Goal: Task Accomplishment & Management: Complete application form

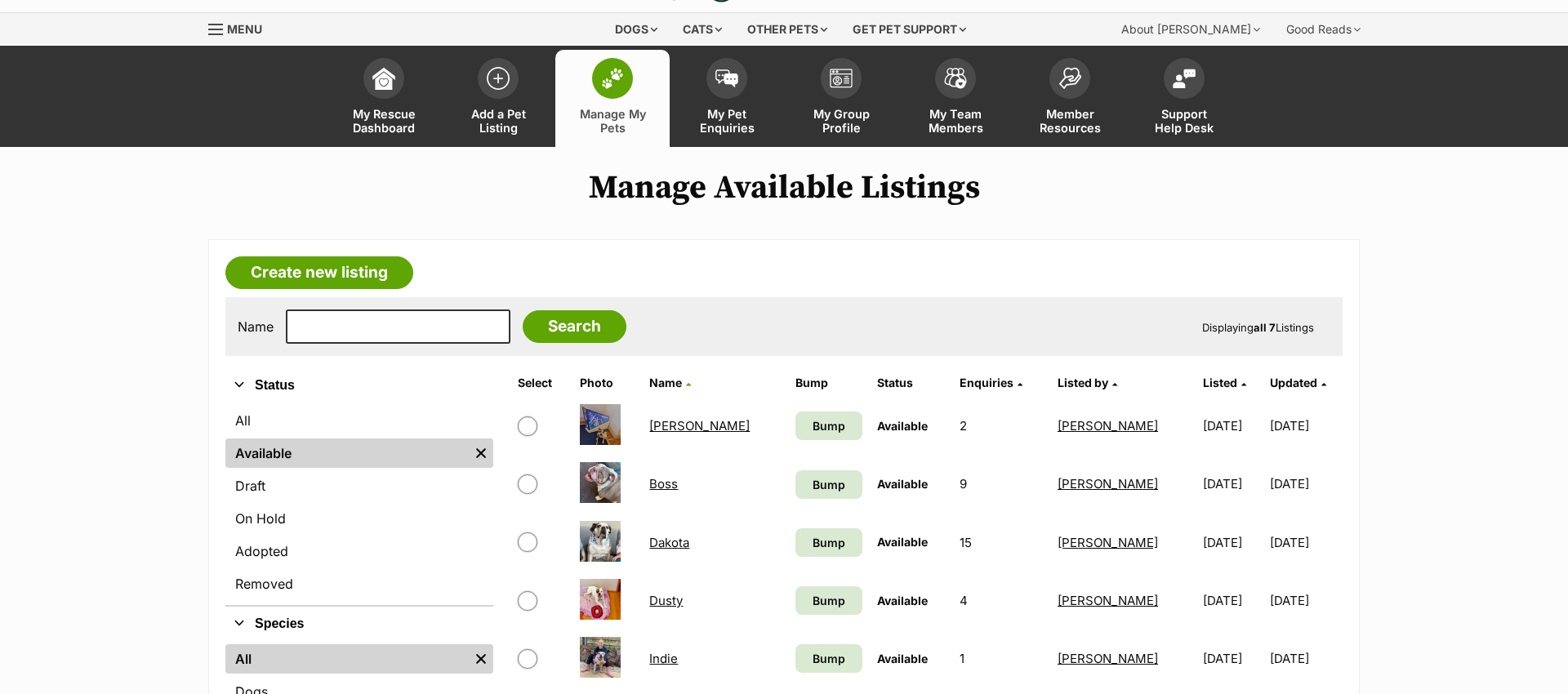
scroll to position [35, 0]
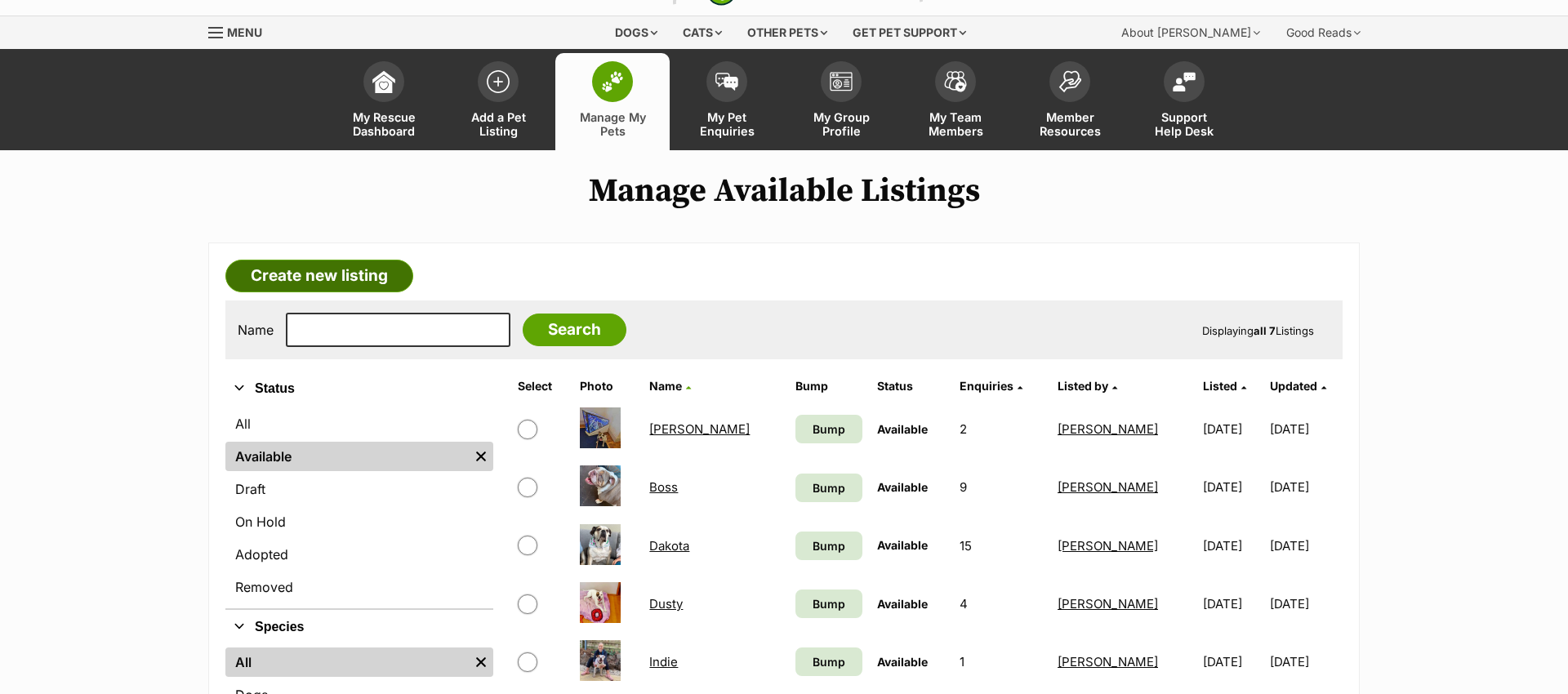
click at [358, 270] on link "Create new listing" at bounding box center [320, 276] width 188 height 32
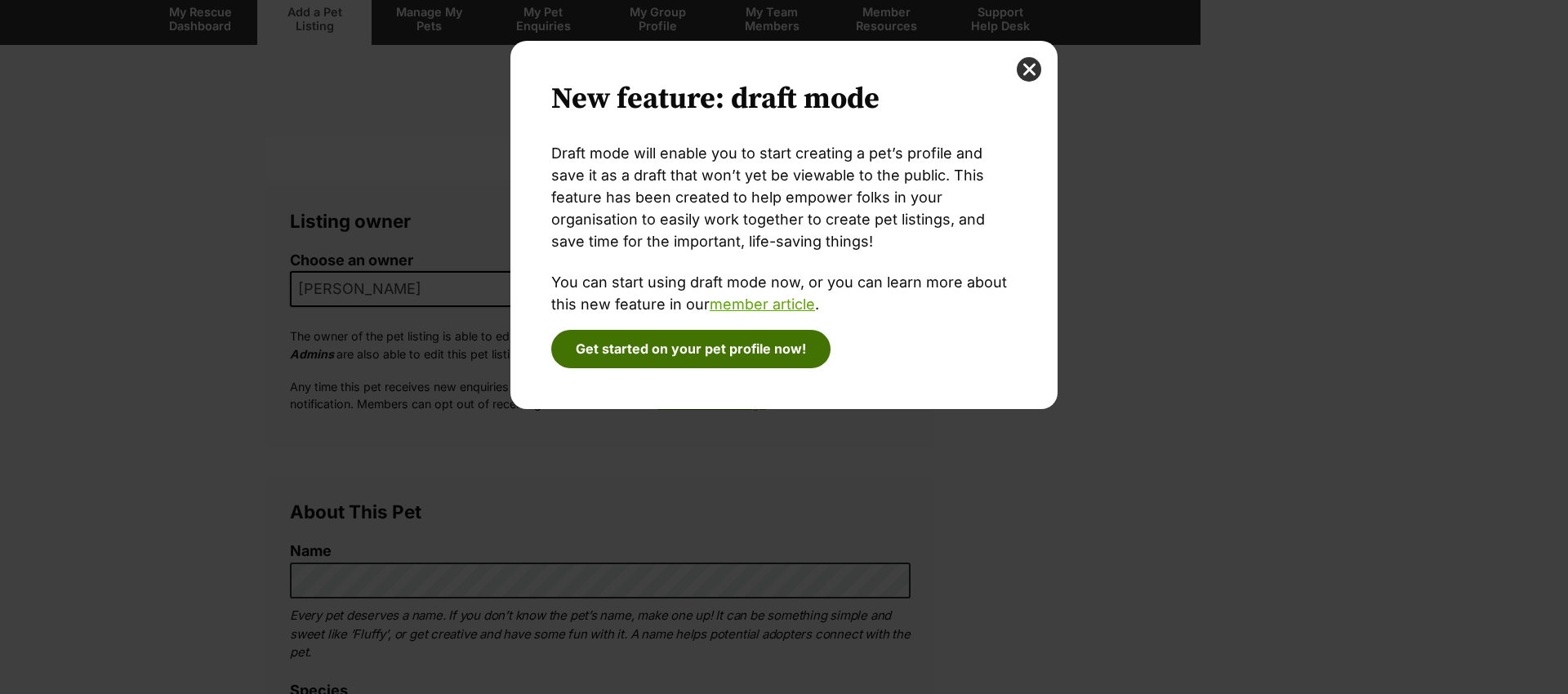
click at [777, 347] on button "Get started on your pet profile now!" at bounding box center [691, 349] width 279 height 38
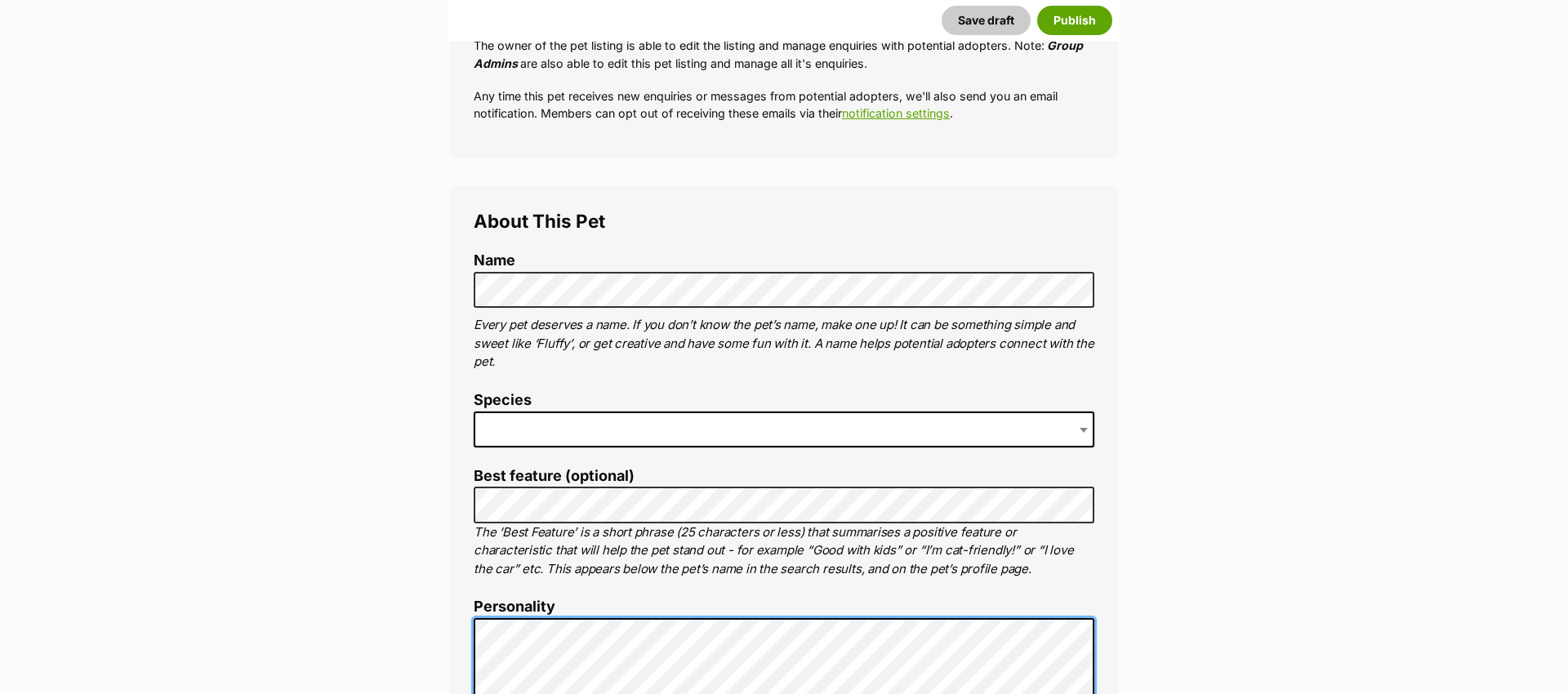
scroll to position [424, 0]
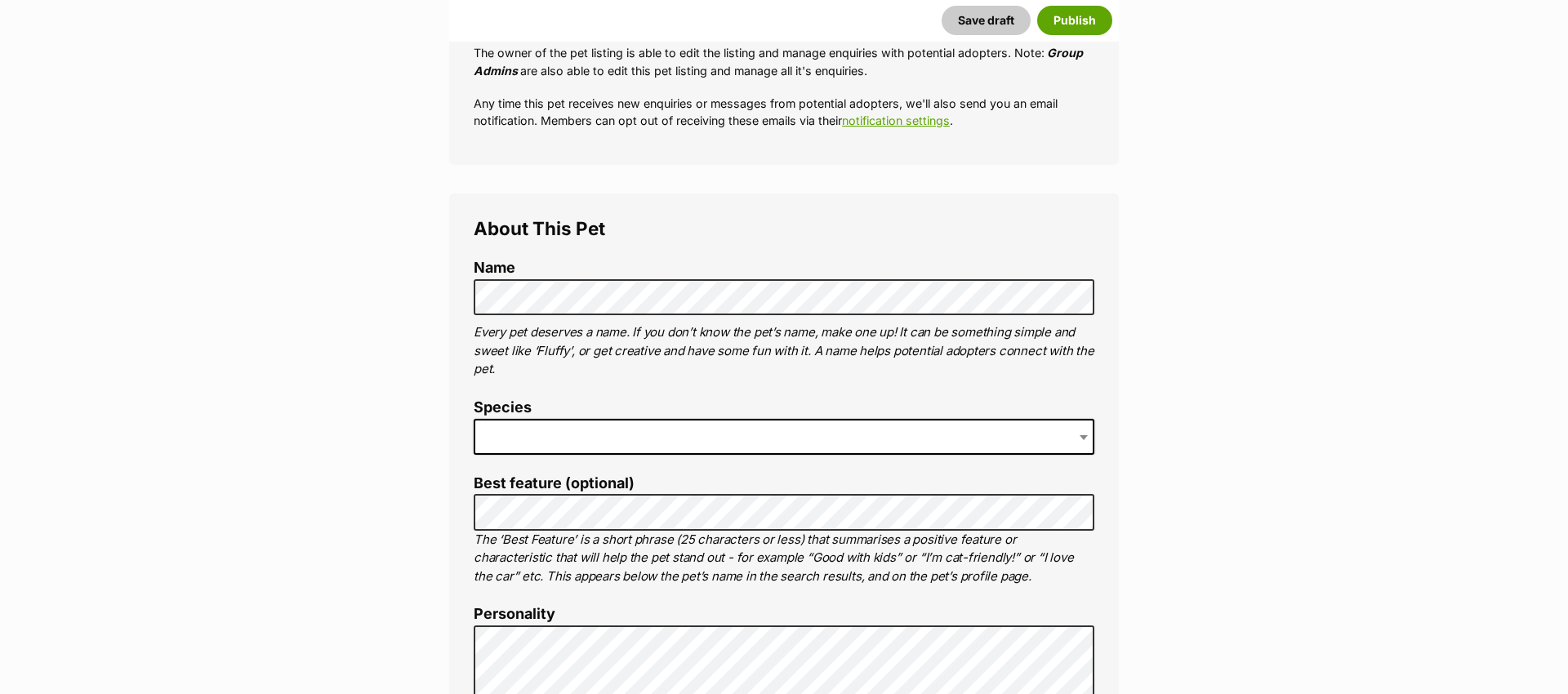
click at [577, 443] on span at bounding box center [784, 437] width 621 height 36
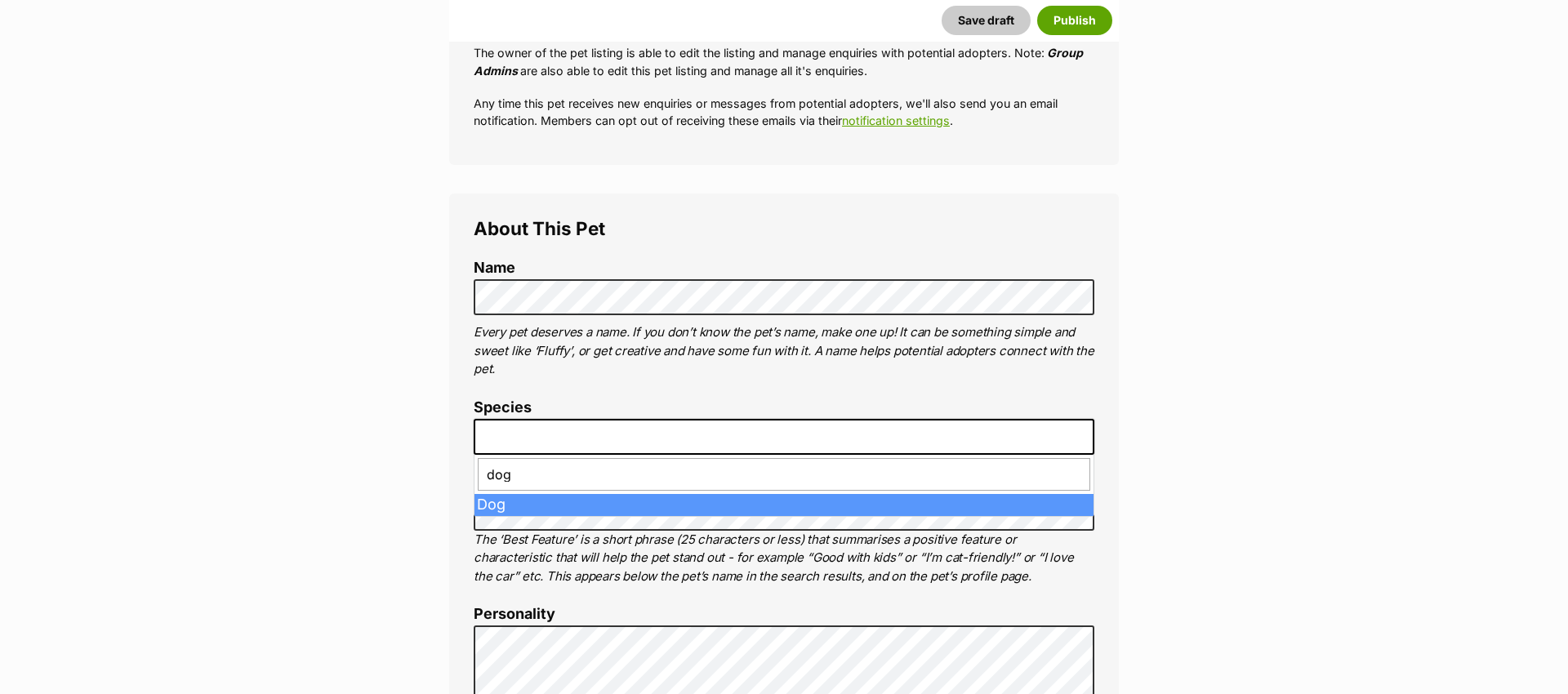
type input "dog"
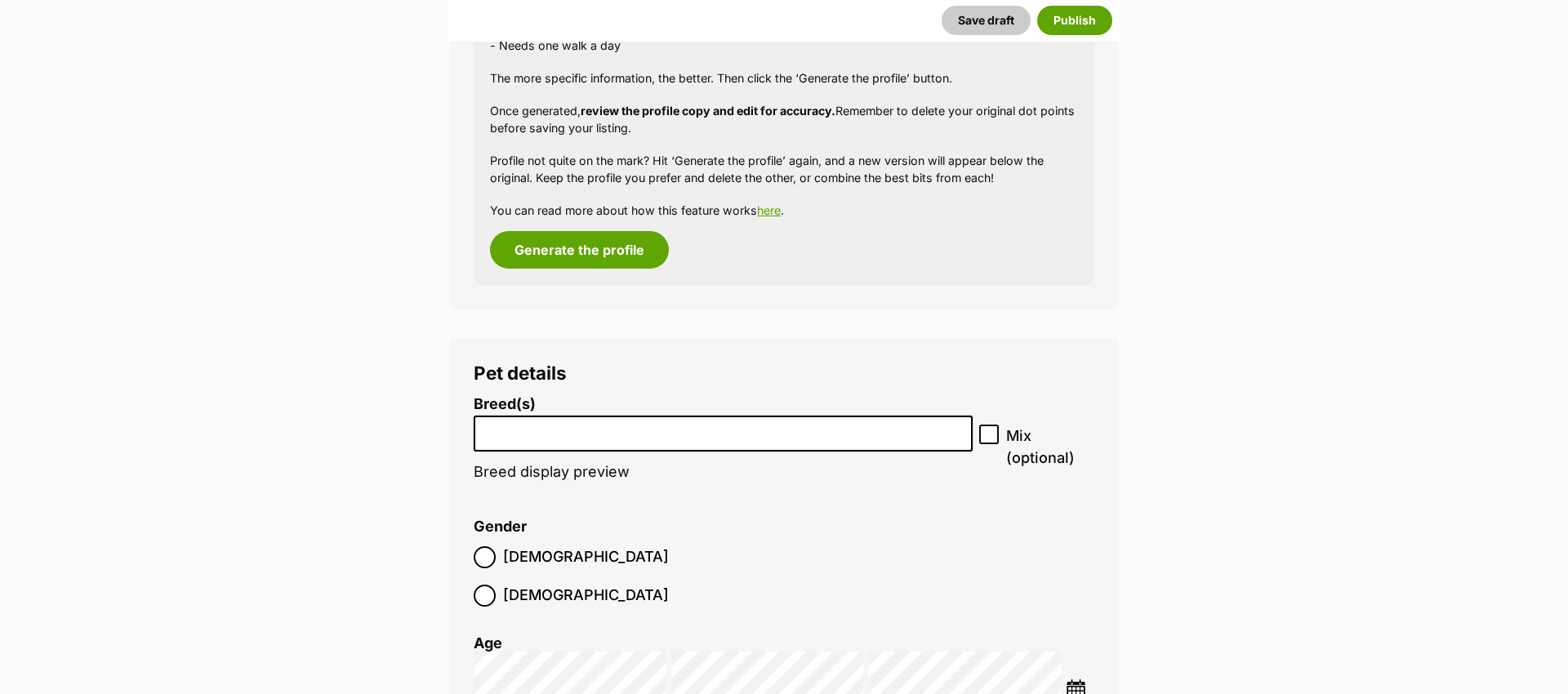
scroll to position [1973, 0]
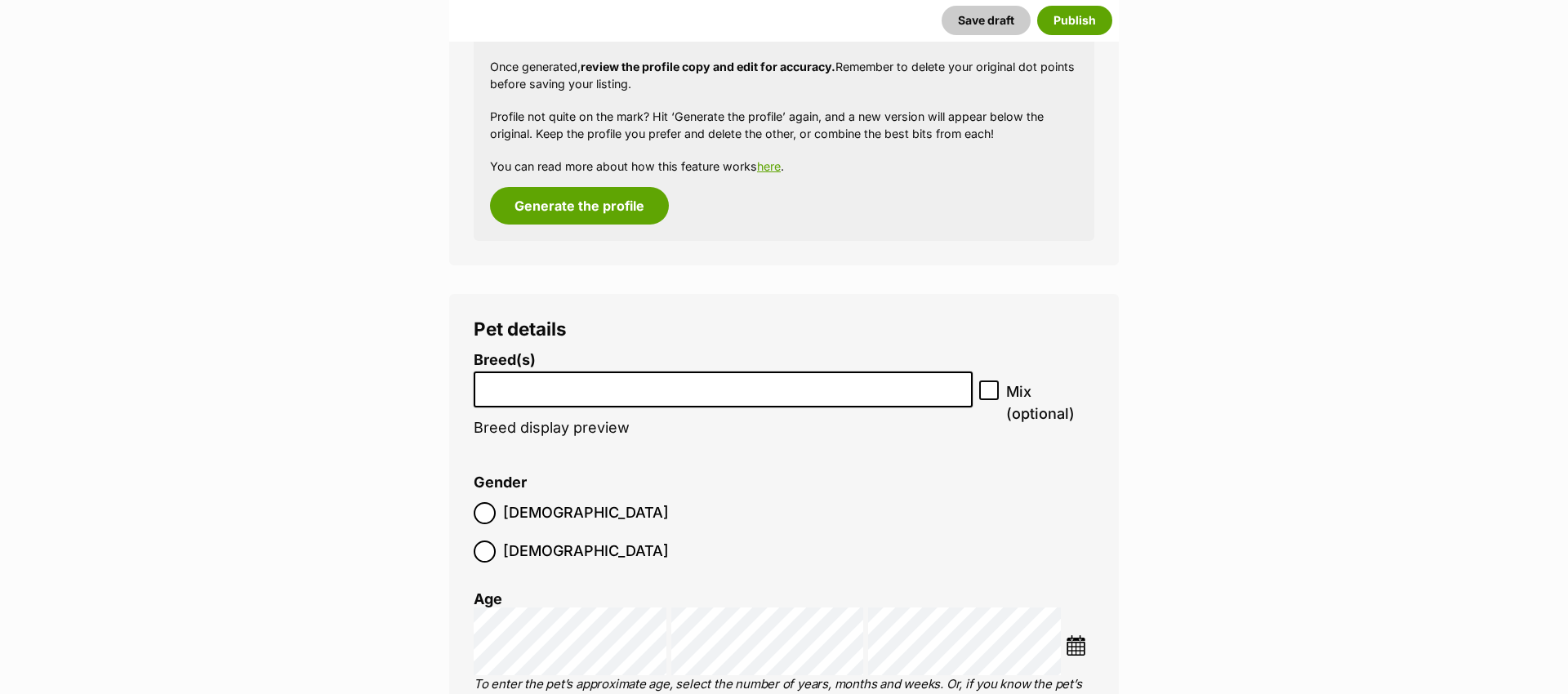
click at [542, 395] on li at bounding box center [723, 389] width 487 height 33
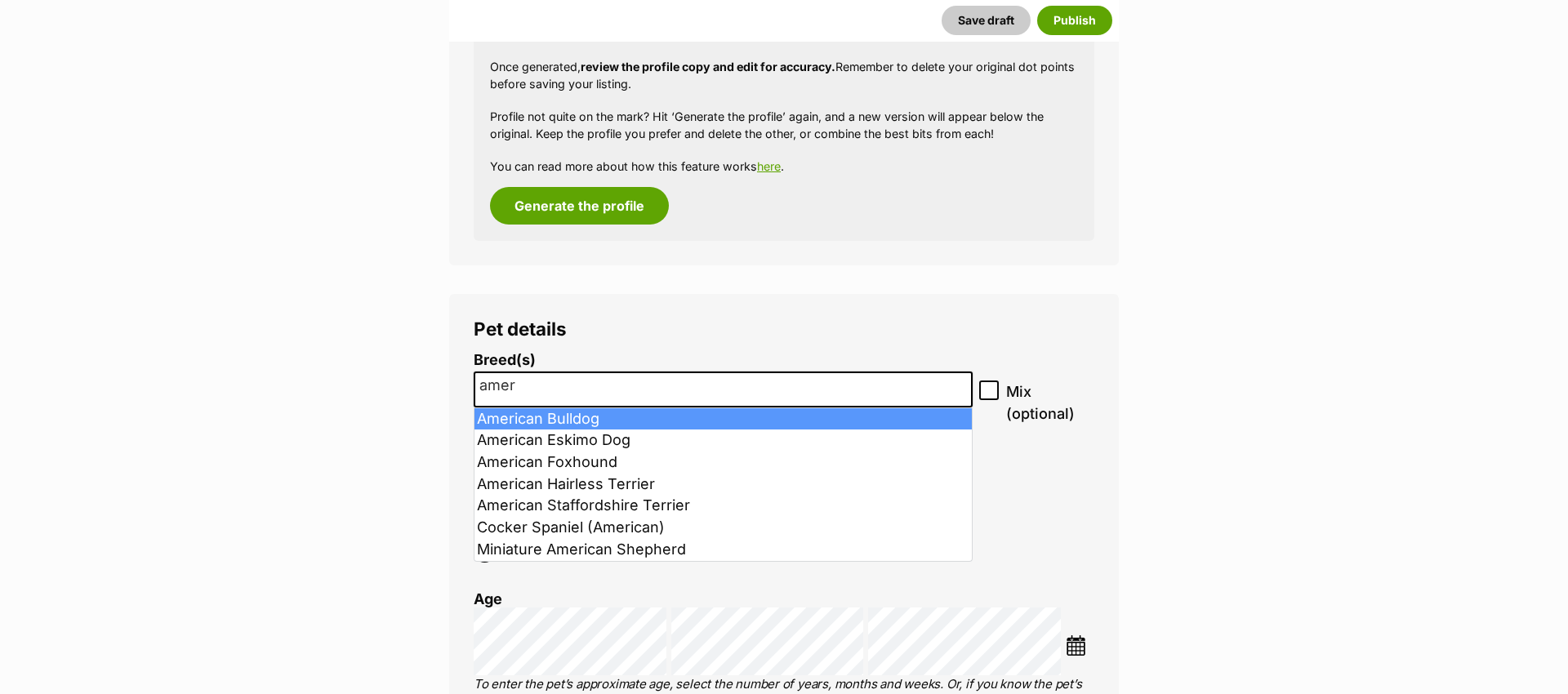
type input "amer"
drag, startPoint x: 544, startPoint y: 412, endPoint x: 544, endPoint y: 436, distance: 24.0
select select "7"
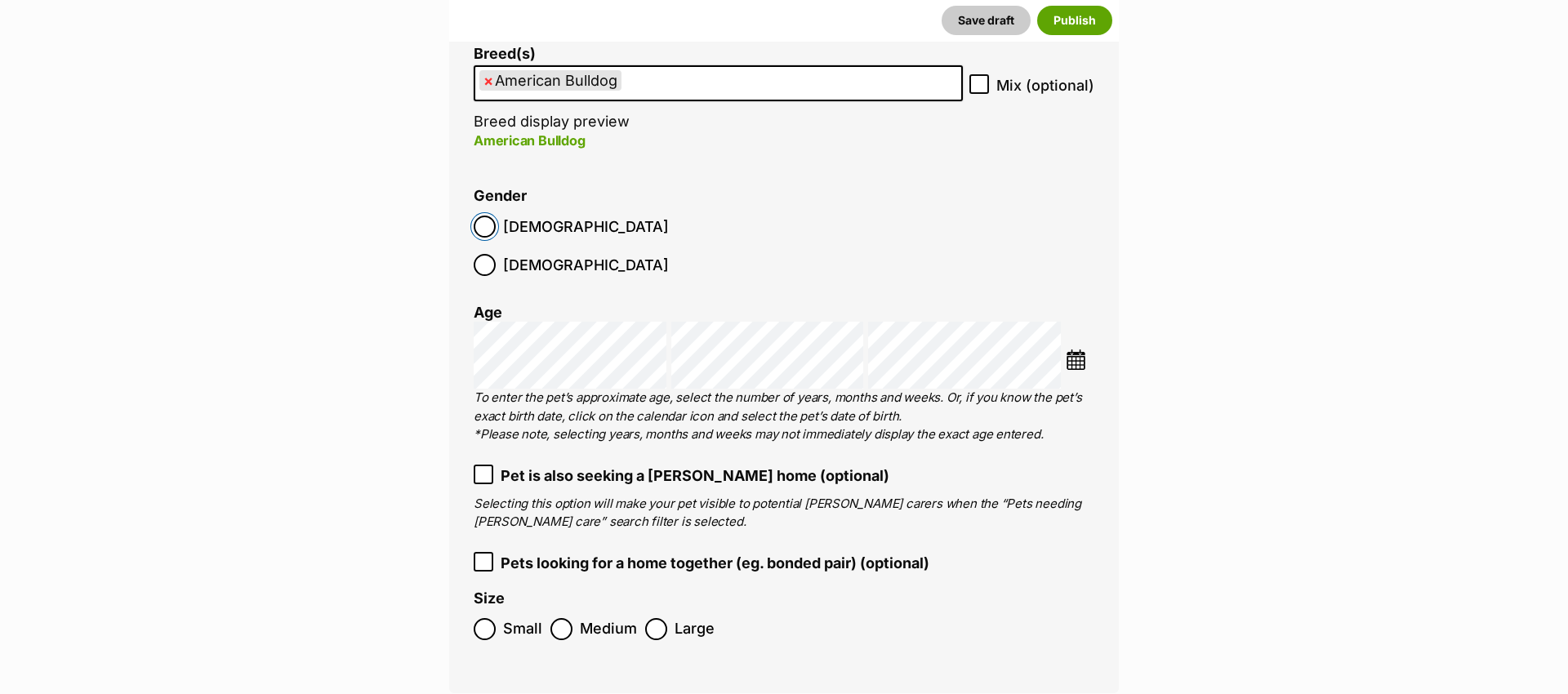
scroll to position [2339, 0]
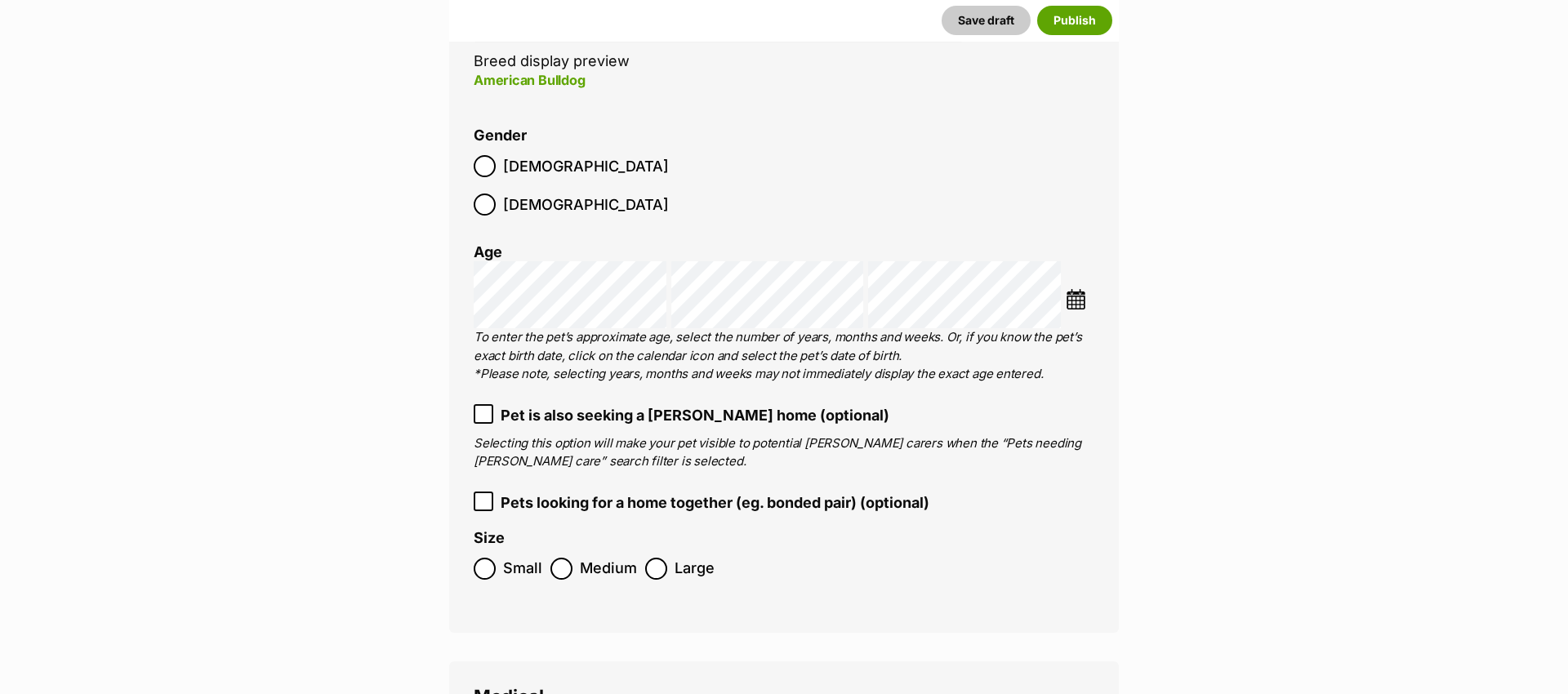
click at [471, 389] on div "Pet details Breed(s) American Bulldog Affenpinscher Afghan Hound Airedale Terri…" at bounding box center [784, 279] width 670 height 705
click at [480, 408] on icon at bounding box center [483, 413] width 12 height 12
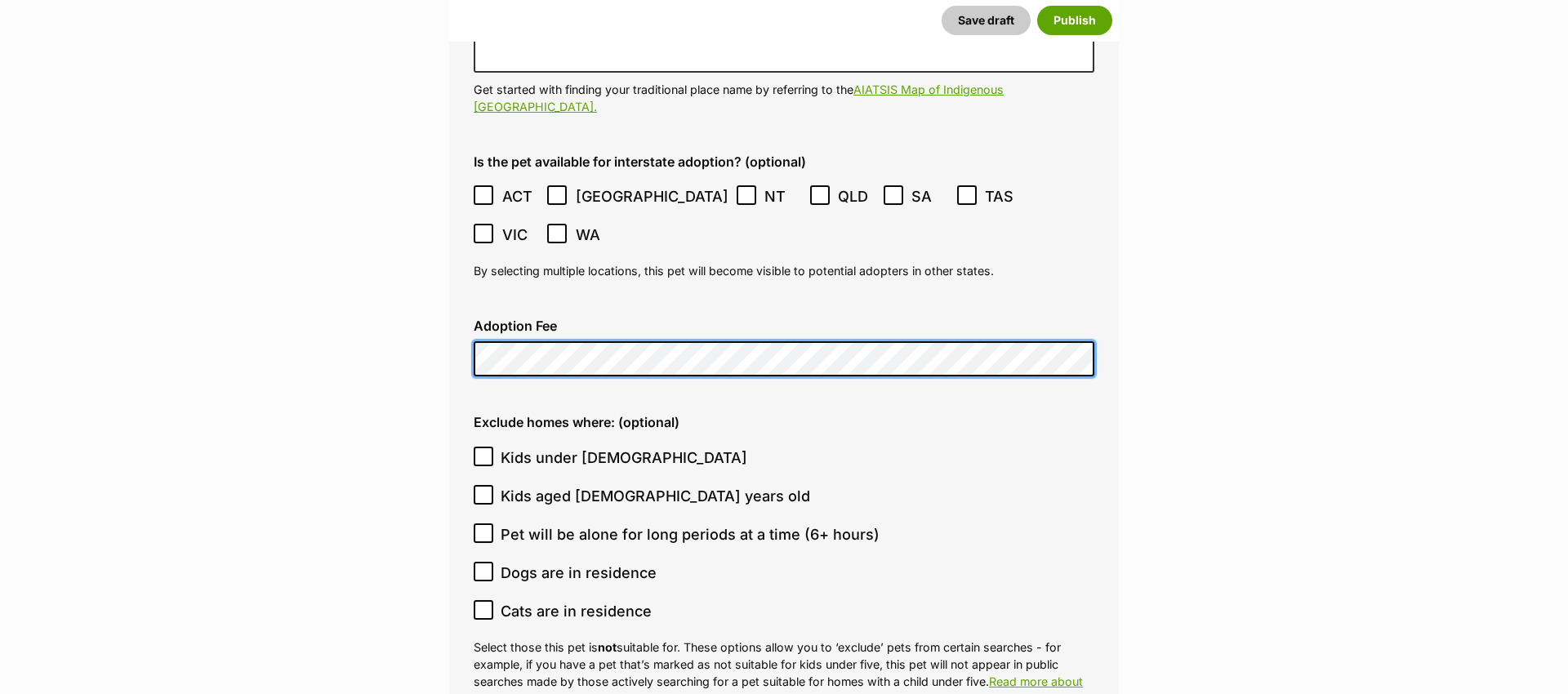
scroll to position [4328, 0]
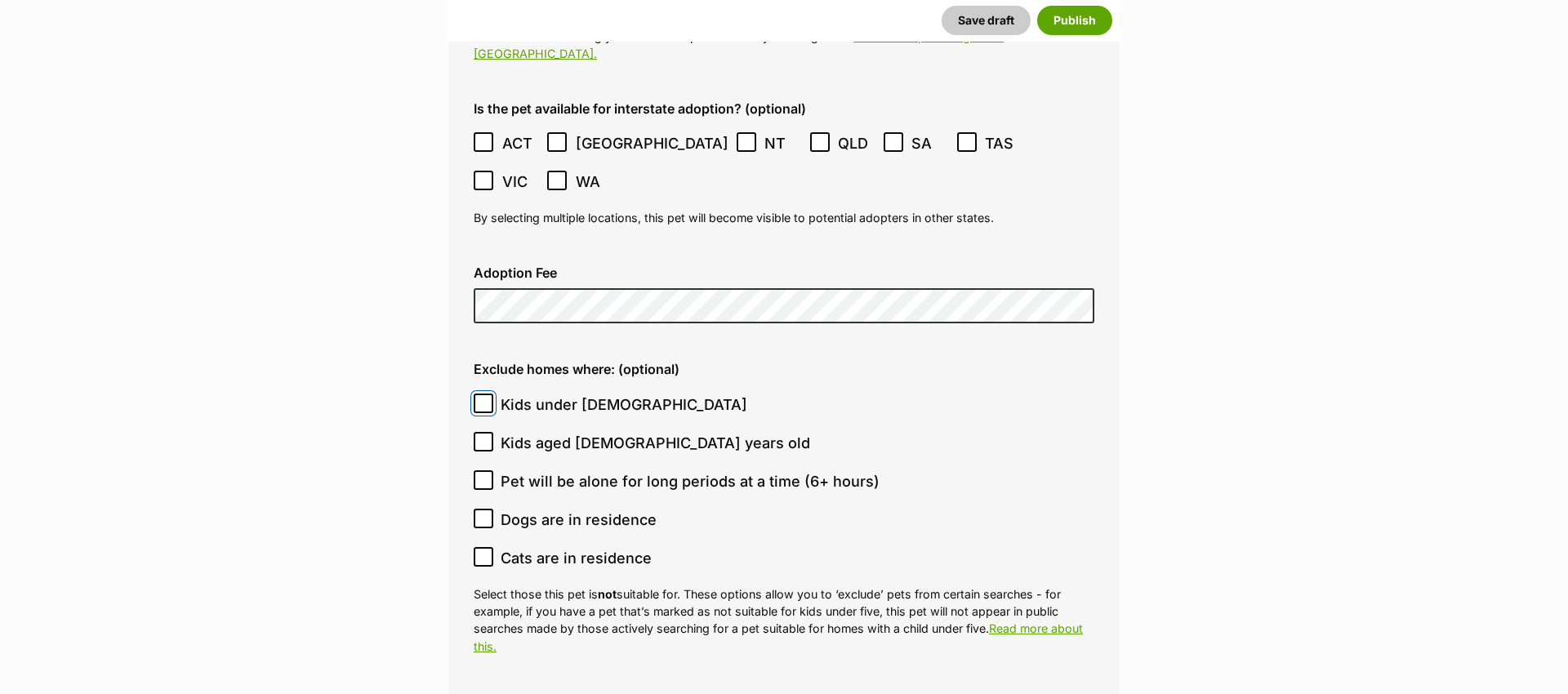
click at [477, 393] on input "Kids under 5 years old" at bounding box center [484, 403] width 20 height 20
checkbox input "true"
click at [479, 513] on icon at bounding box center [483, 518] width 12 height 12
click at [479, 509] on input "Dogs are in residence" at bounding box center [484, 519] width 20 height 20
checkbox input "true"
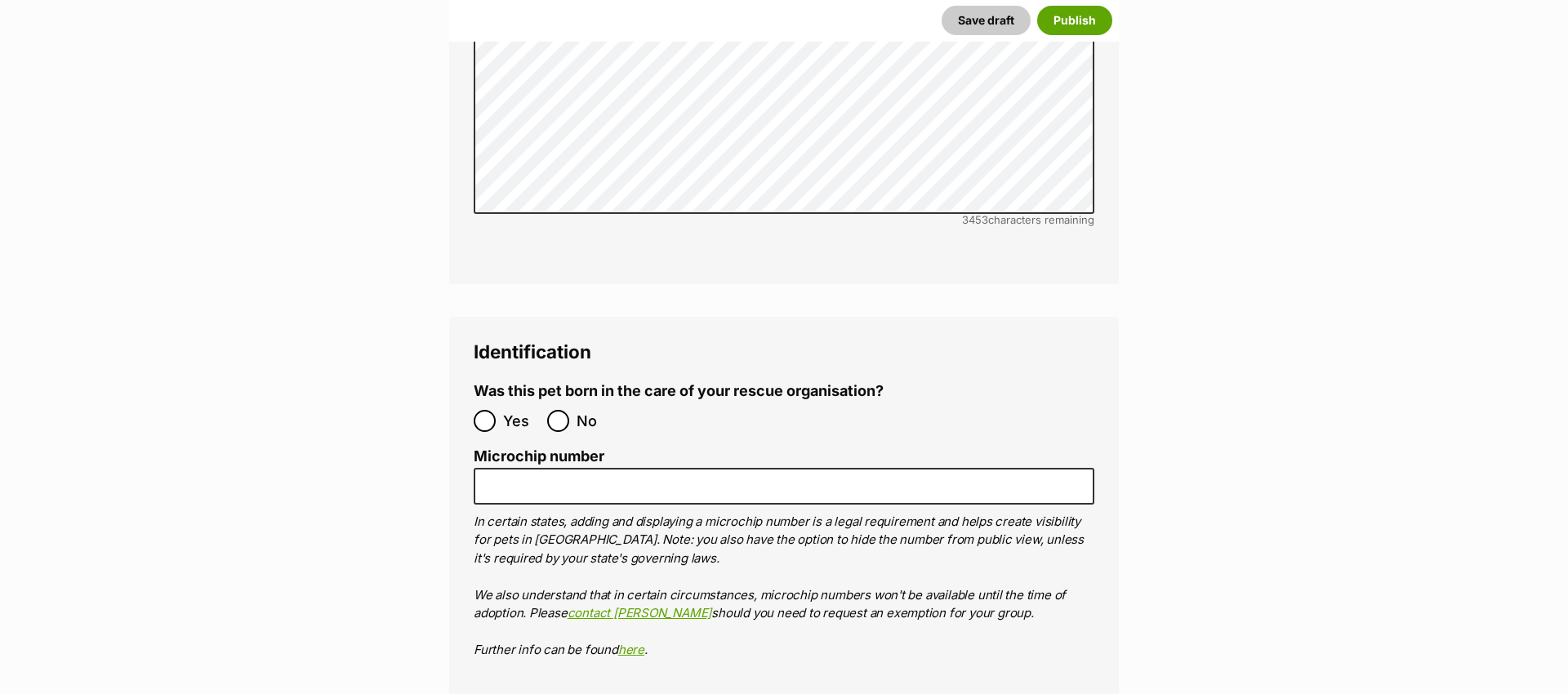
scroll to position [5300, 0]
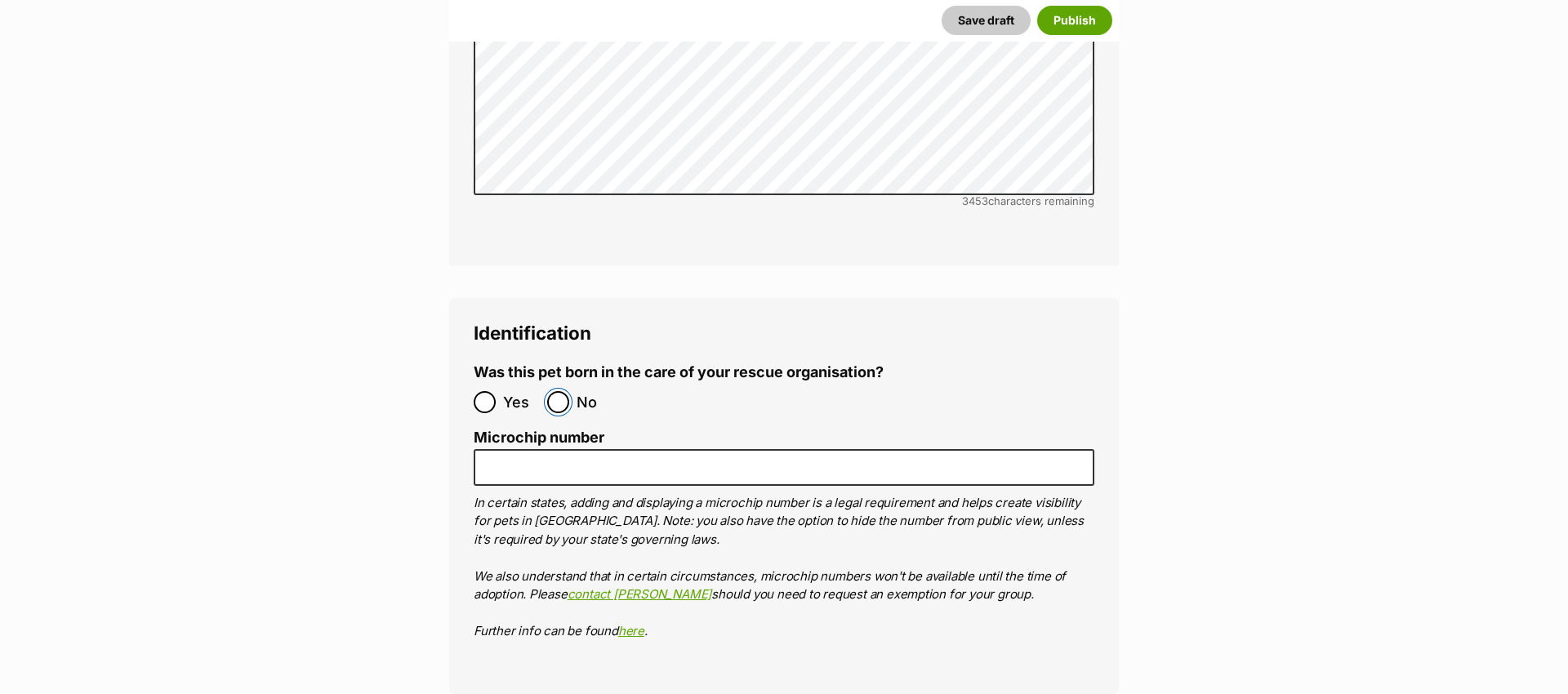
drag, startPoint x: 552, startPoint y: 308, endPoint x: 545, endPoint y: 344, distance: 36.7
click at [552, 391] on input "No" at bounding box center [558, 402] width 22 height 22
radio input "true"
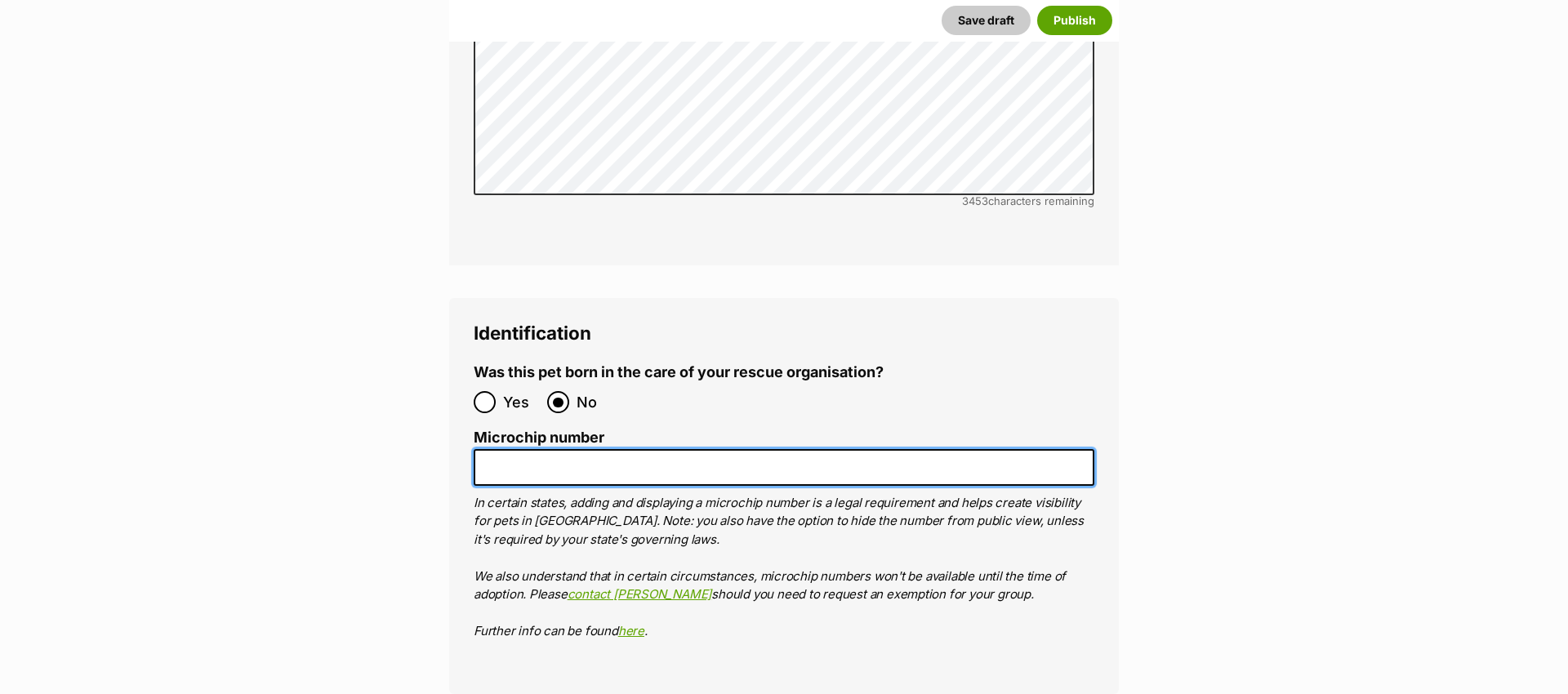
click at [527, 449] on input "Microchip number" at bounding box center [784, 467] width 621 height 37
paste input "953010100641869"
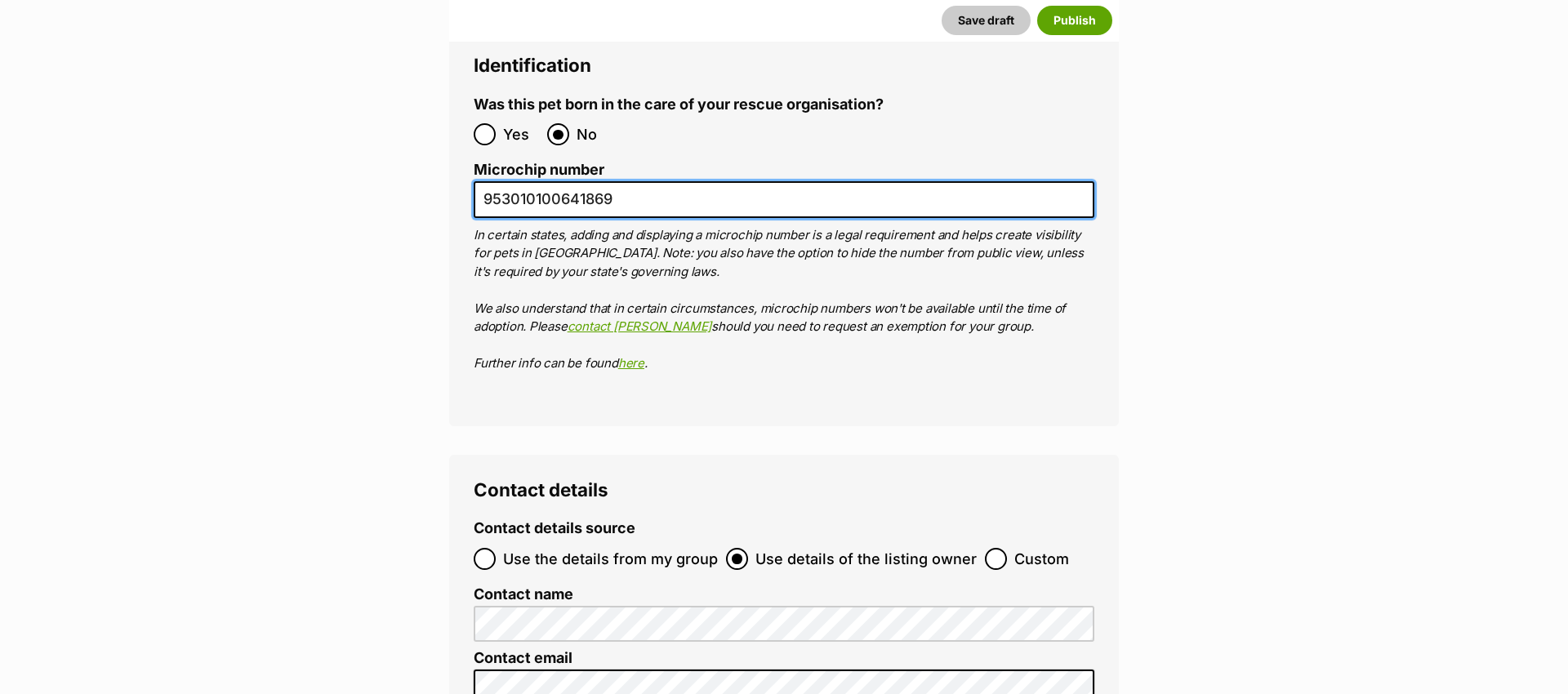
scroll to position [5677, 0]
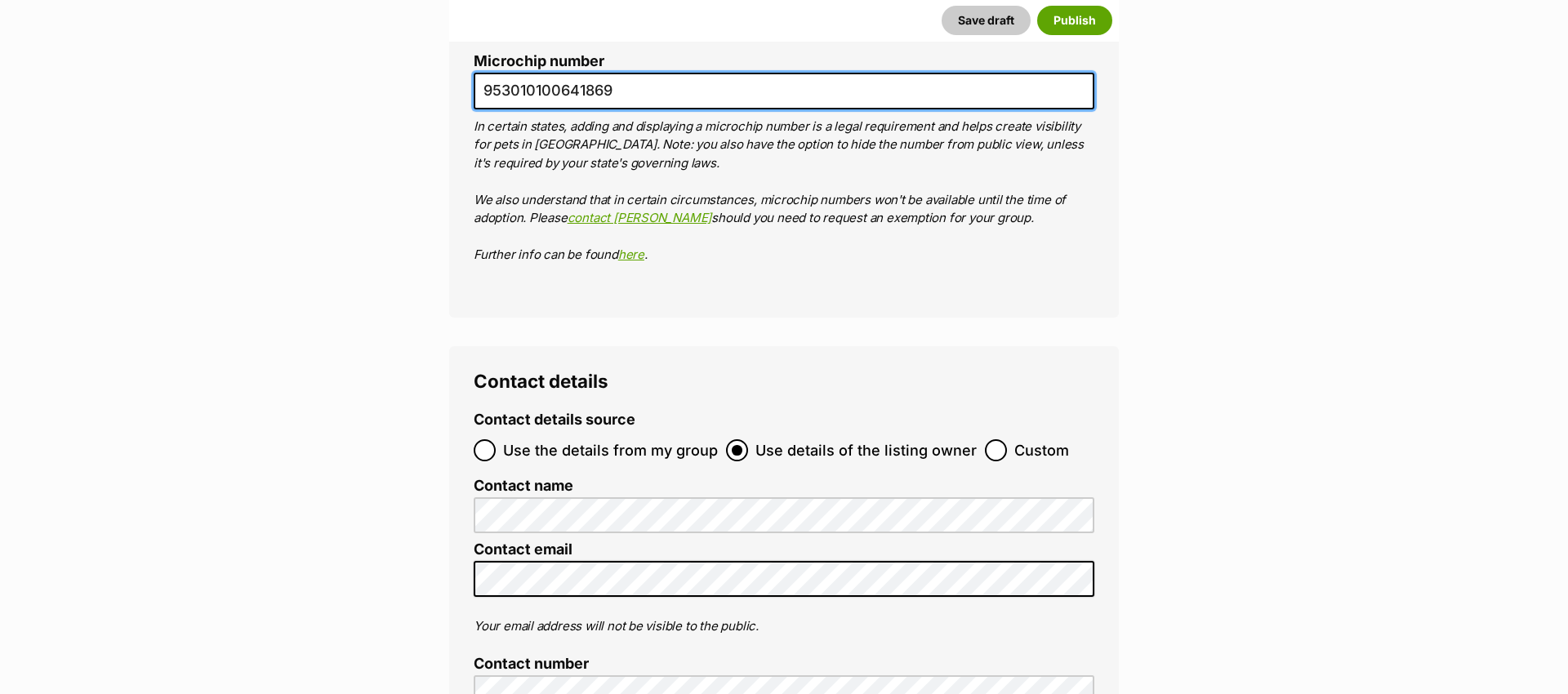
type input "953010100641869"
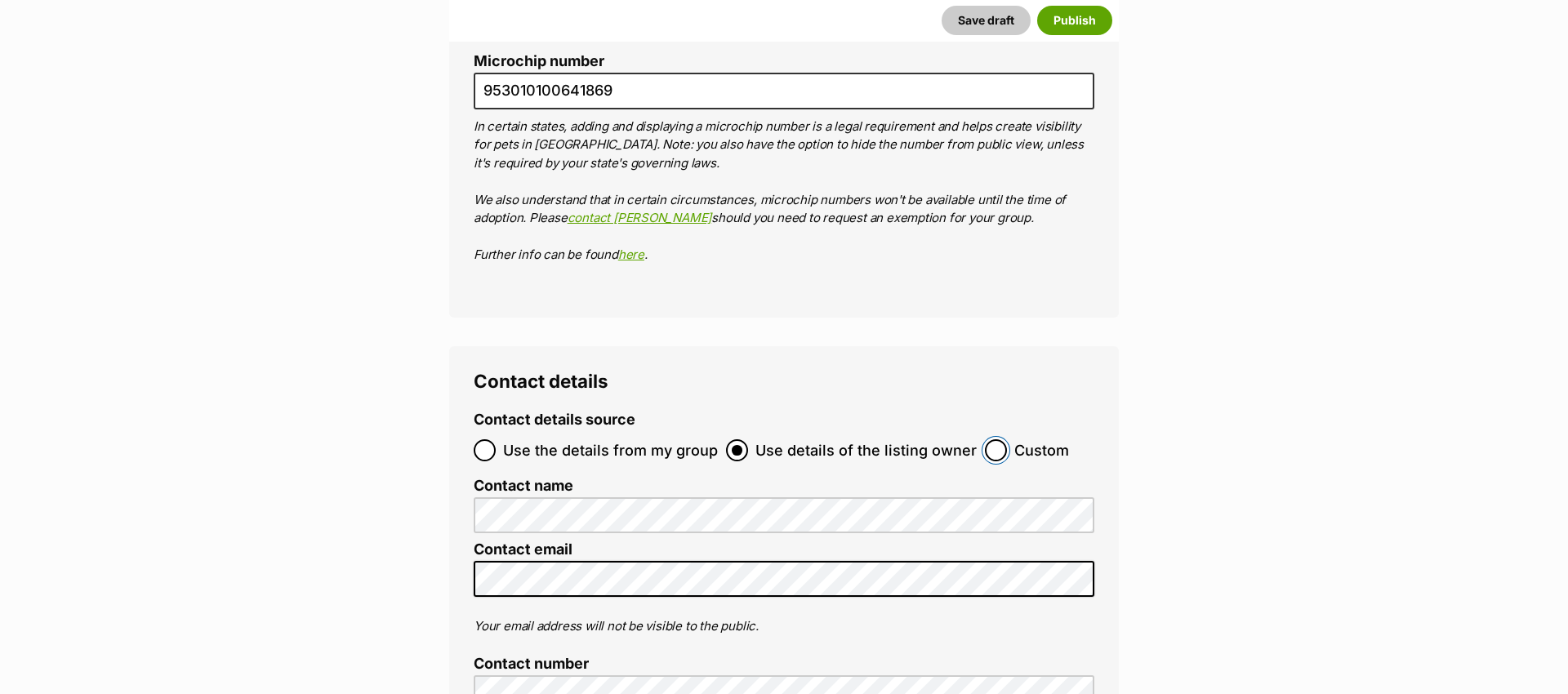
drag, startPoint x: 988, startPoint y: 358, endPoint x: 767, endPoint y: 416, distance: 228.5
click at [987, 440] on input "Custom" at bounding box center [996, 450] width 22 height 22
radio input "true"
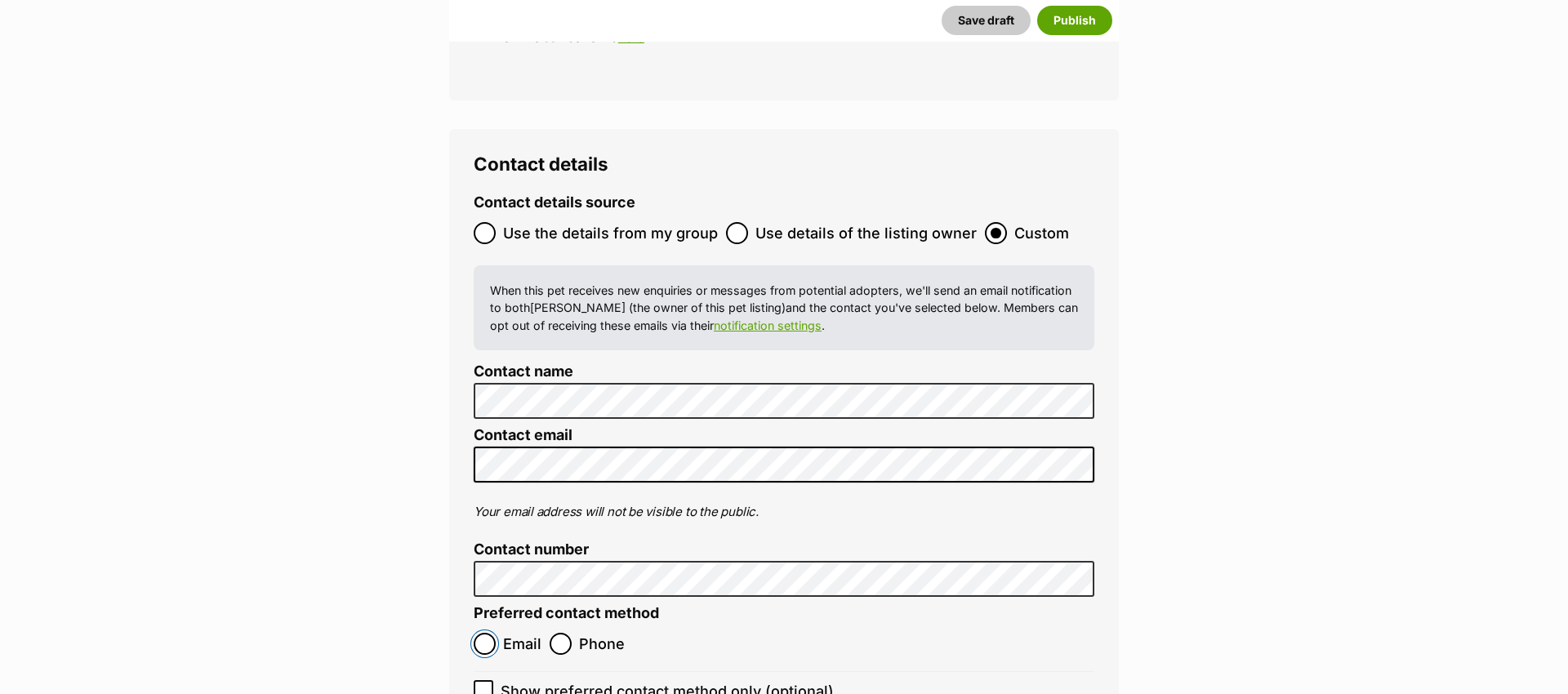
scroll to position [5894, 0]
click at [487, 632] on input "Email" at bounding box center [485, 643] width 22 height 22
radio input "true"
click at [479, 683] on icon at bounding box center [483, 689] width 12 height 12
click at [479, 680] on input "Show preferred contact method only (optional)" at bounding box center [484, 689] width 20 height 20
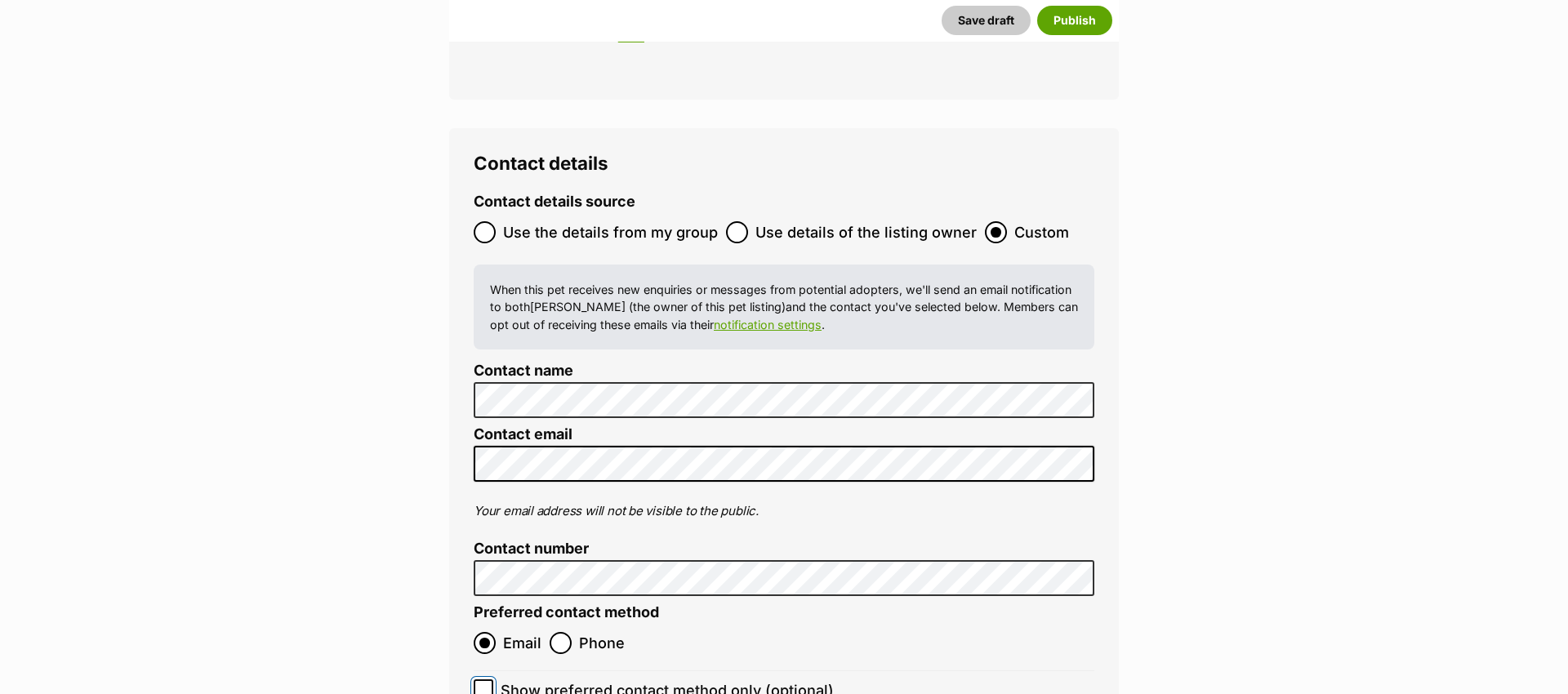
checkbox input "true"
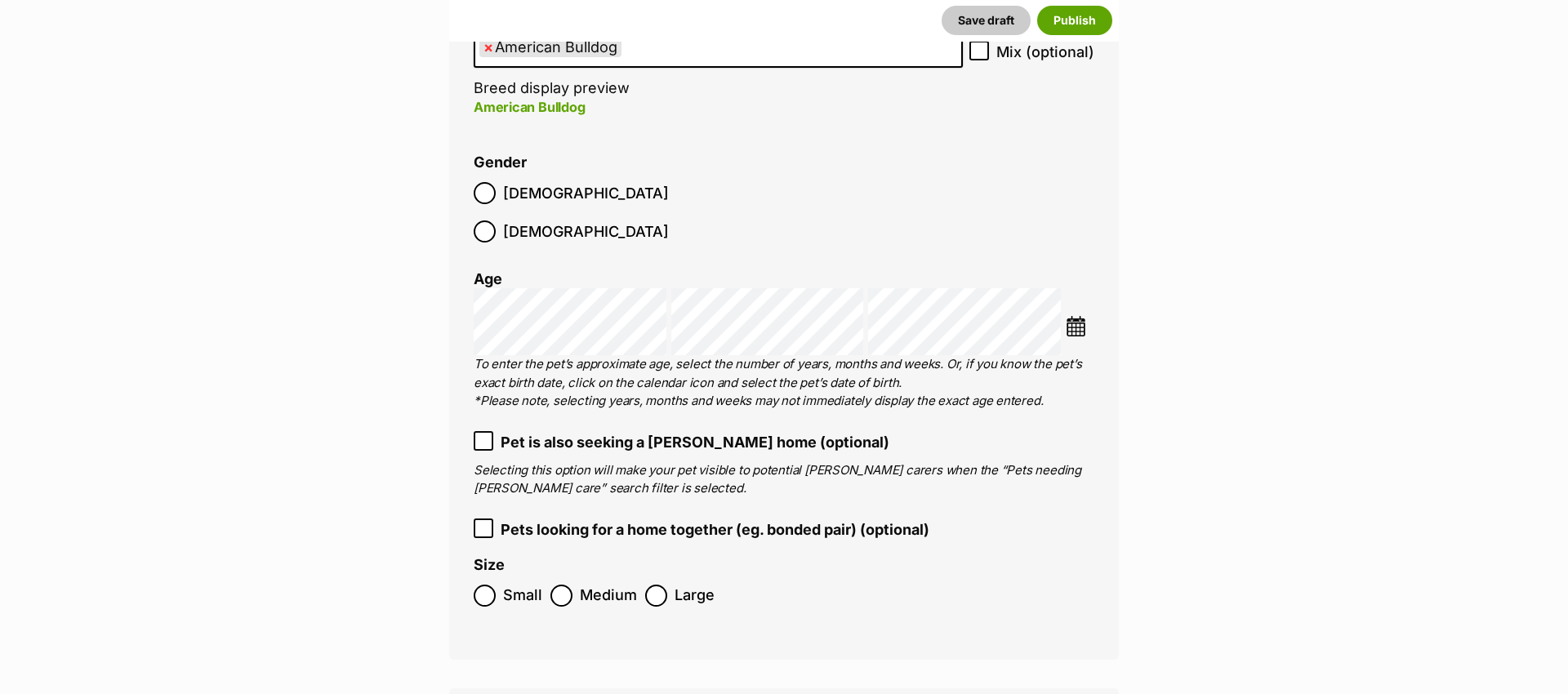
scroll to position [0, 0]
click at [1074, 316] on img at bounding box center [1076, 326] width 21 height 21
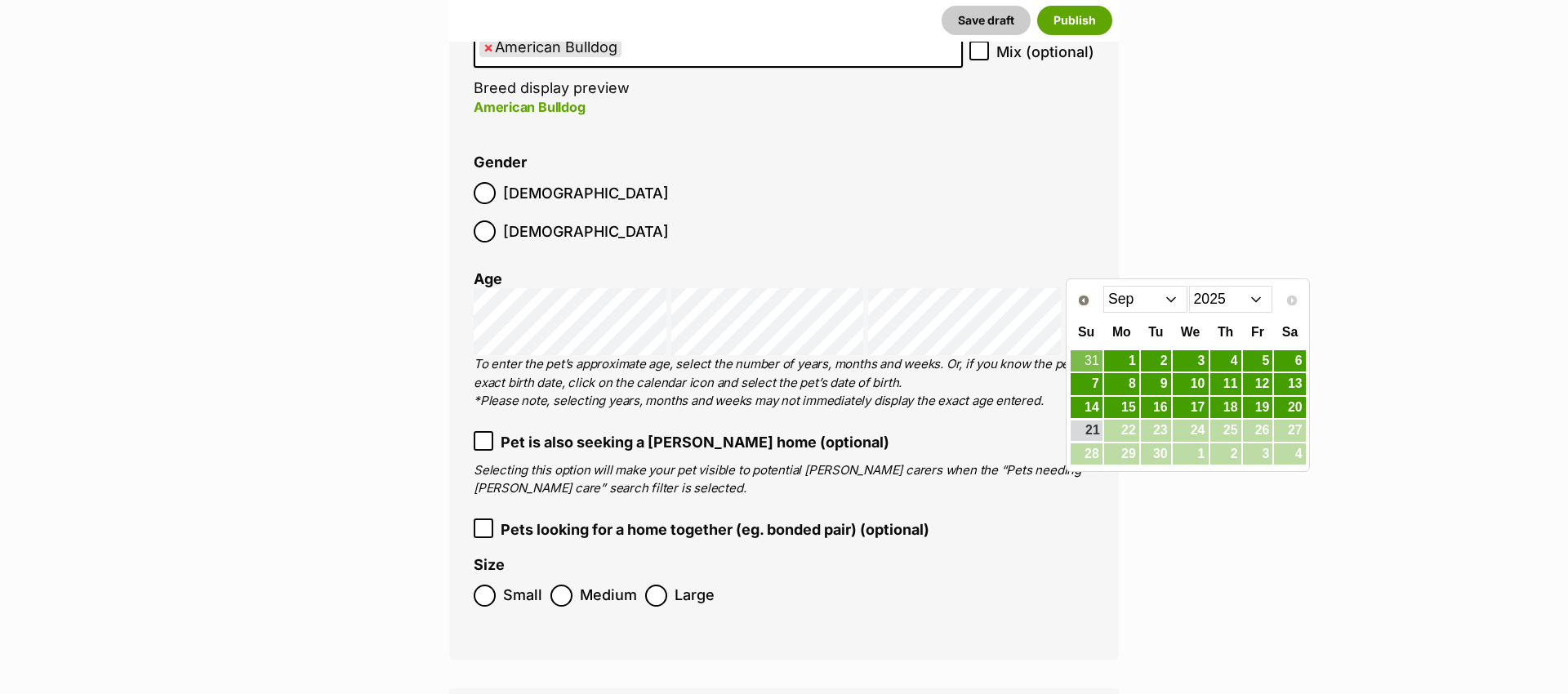
click at [1252, 300] on select "2015 2016 2017 2018 2019 2020 2021 2022 2023 2024 2025" at bounding box center [1230, 299] width 84 height 26
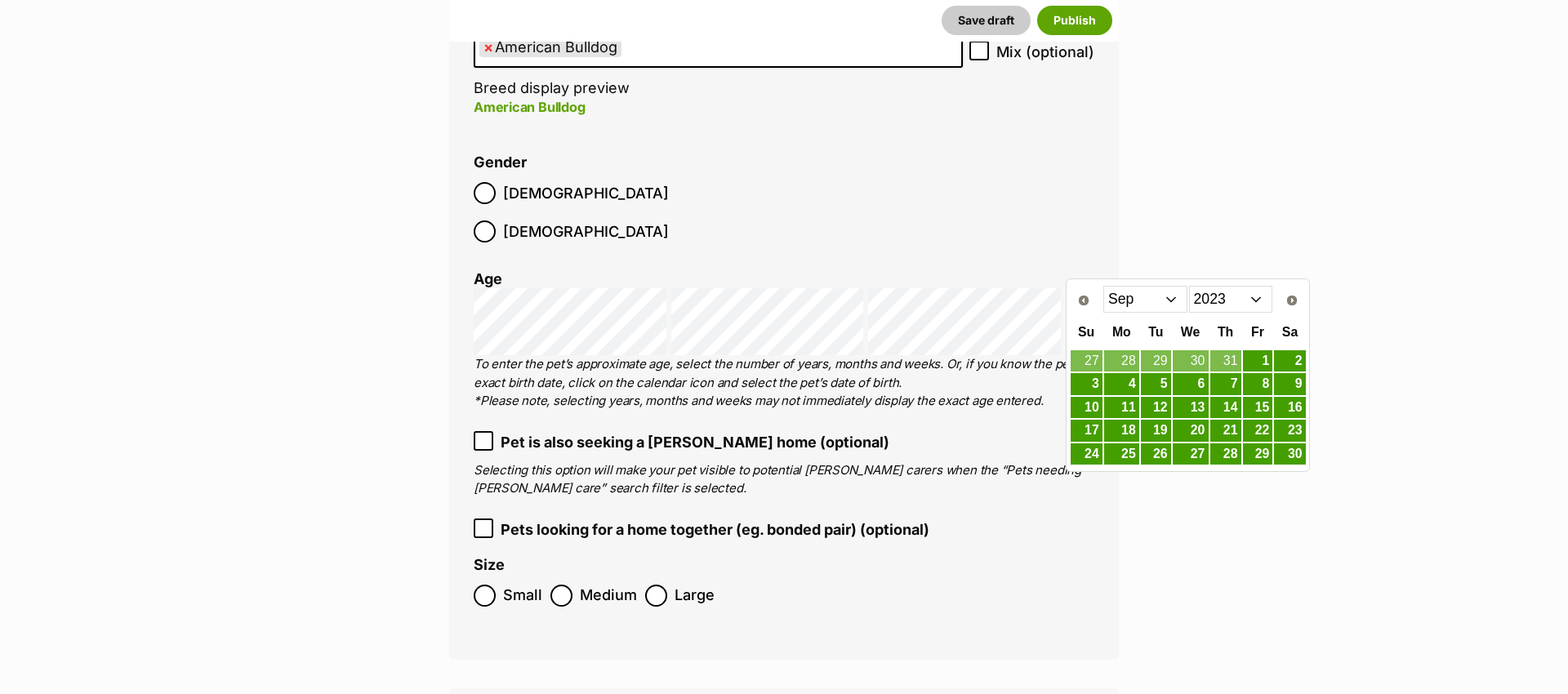
click at [1162, 296] on select "Jan Feb Mar Apr May Jun Jul Aug Sep Oct Nov Dec" at bounding box center [1145, 299] width 84 height 26
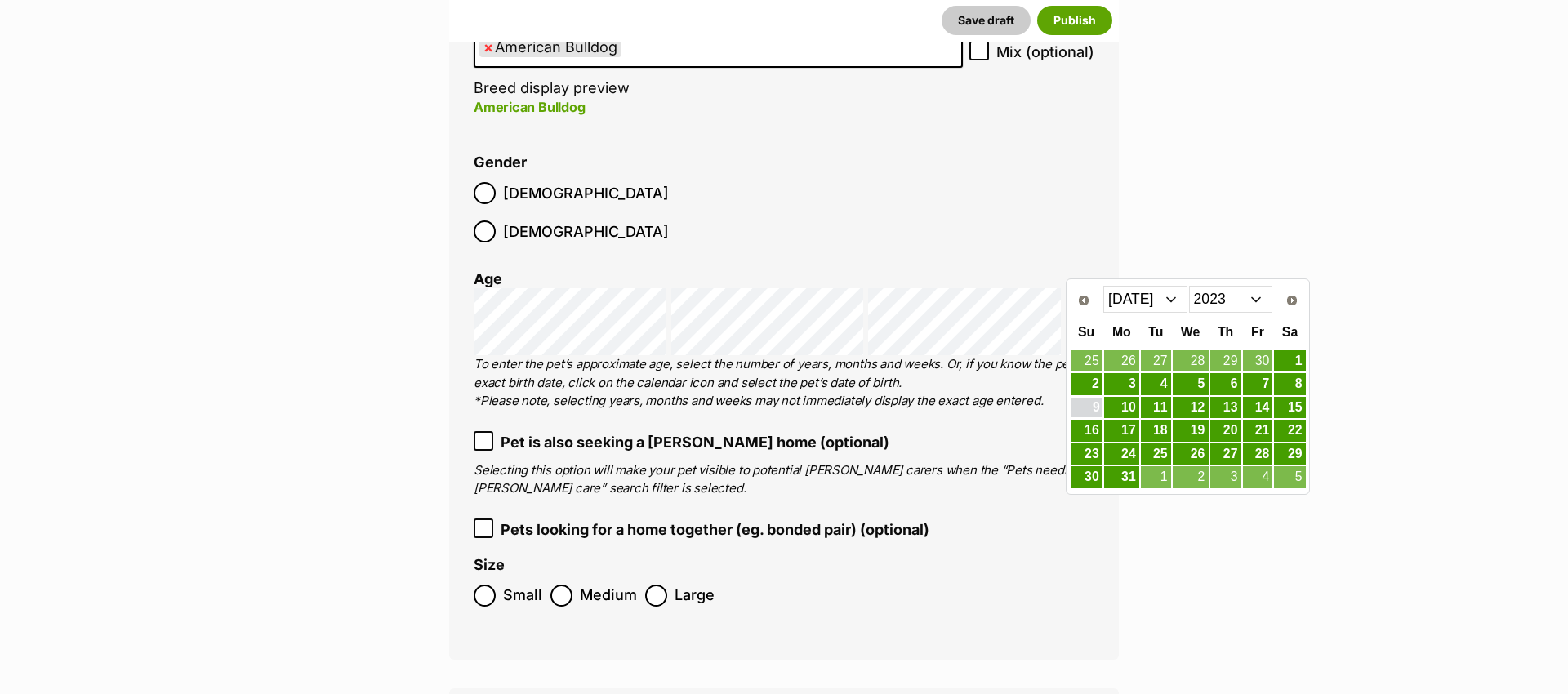
click at [1101, 407] on link "9" at bounding box center [1086, 408] width 32 height 21
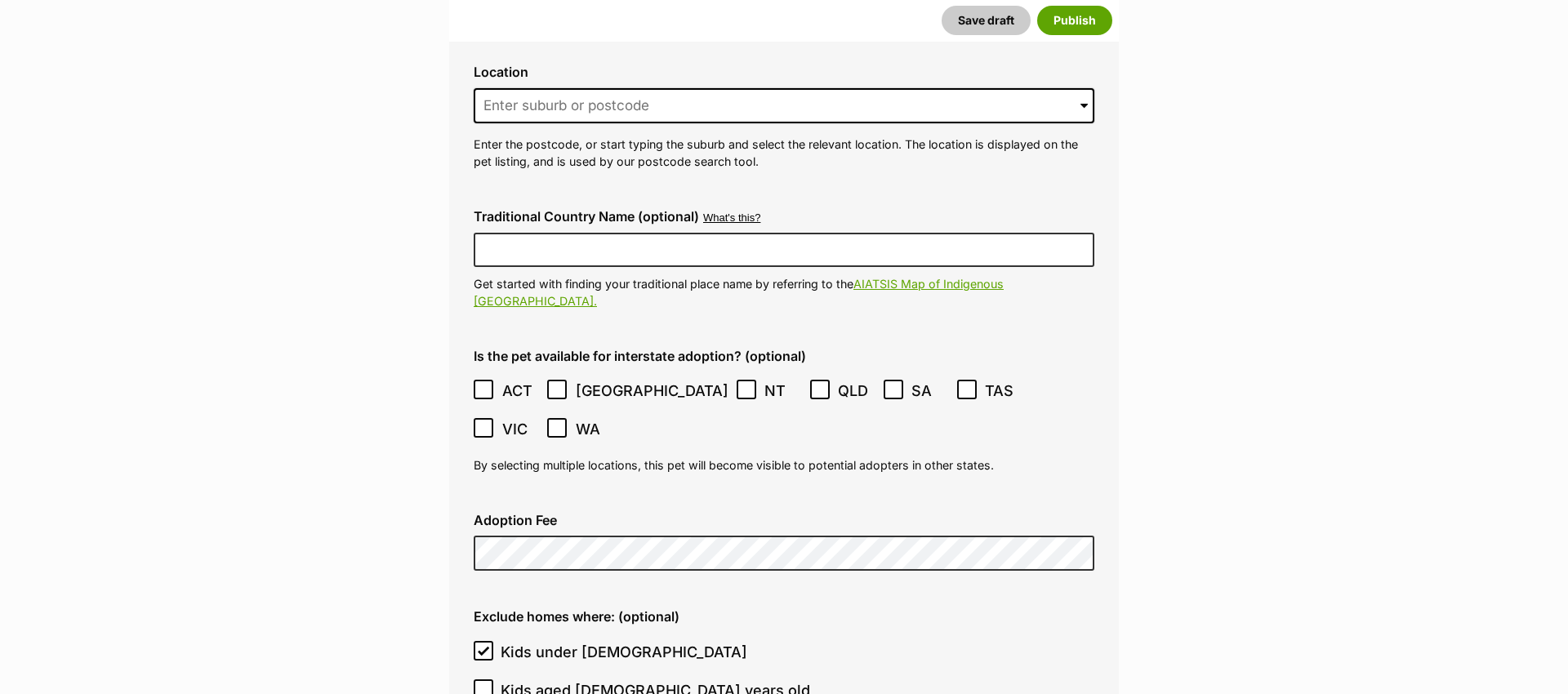
scroll to position [4168, 0]
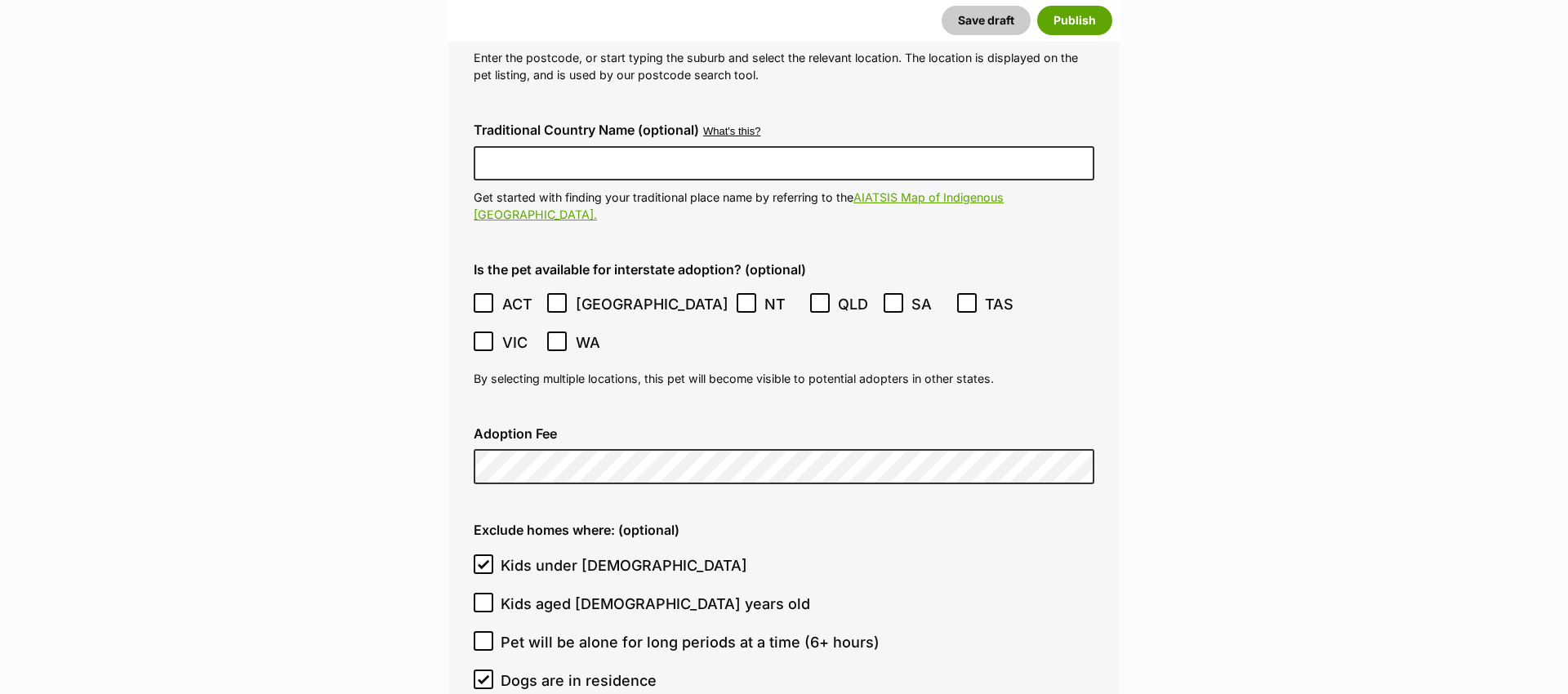
click at [489, 336] on icon at bounding box center [483, 341] width 12 height 12
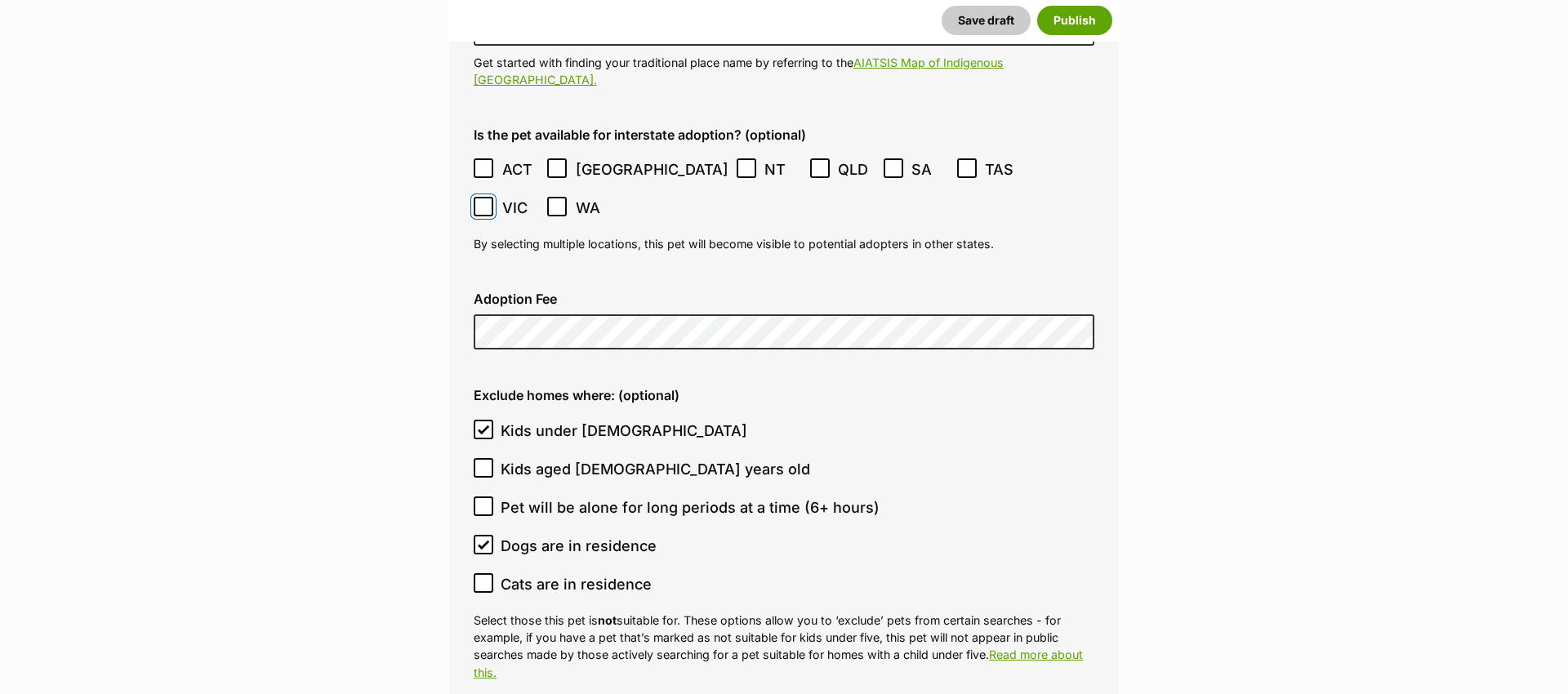
scroll to position [4319, 0]
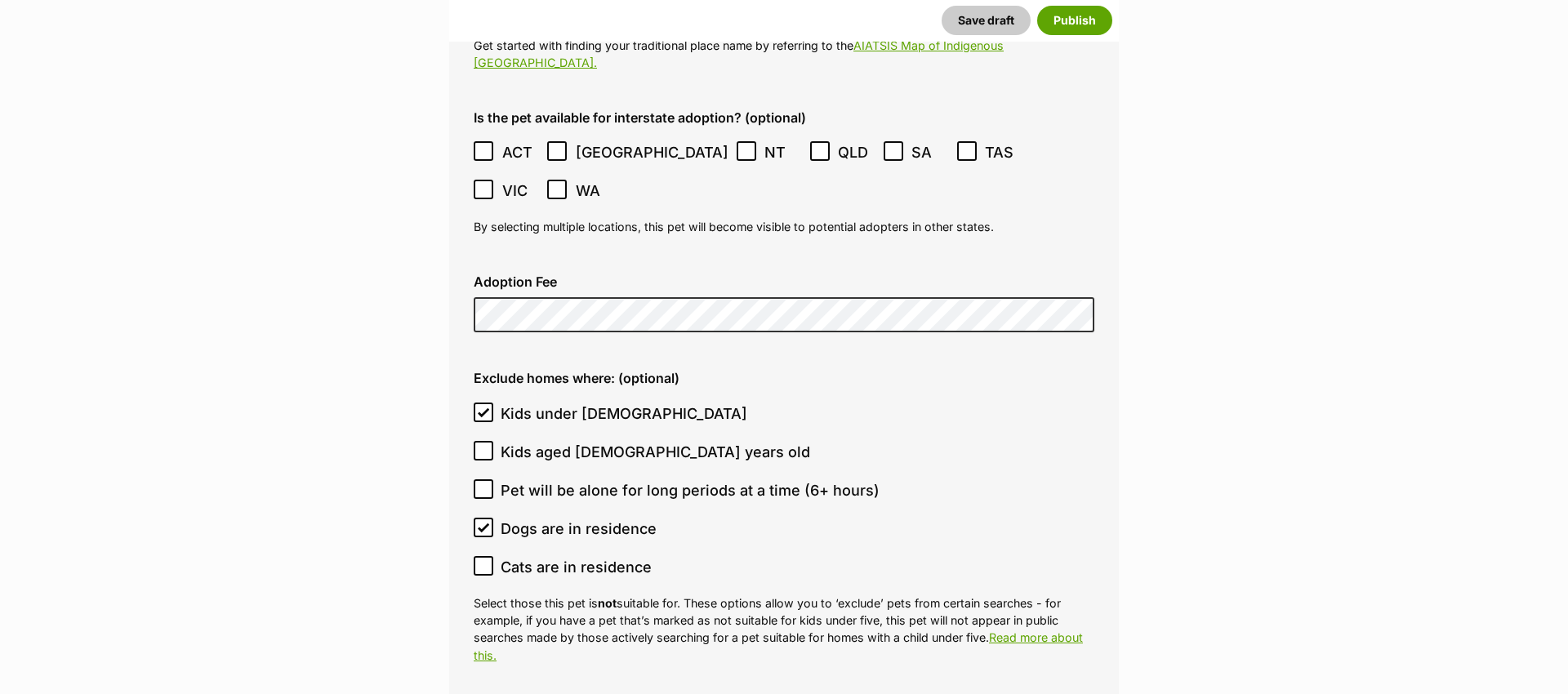
click at [481, 560] on icon at bounding box center [483, 566] width 12 height 12
click at [481, 556] on input "Cats are in residence" at bounding box center [484, 566] width 20 height 20
checkbox input "true"
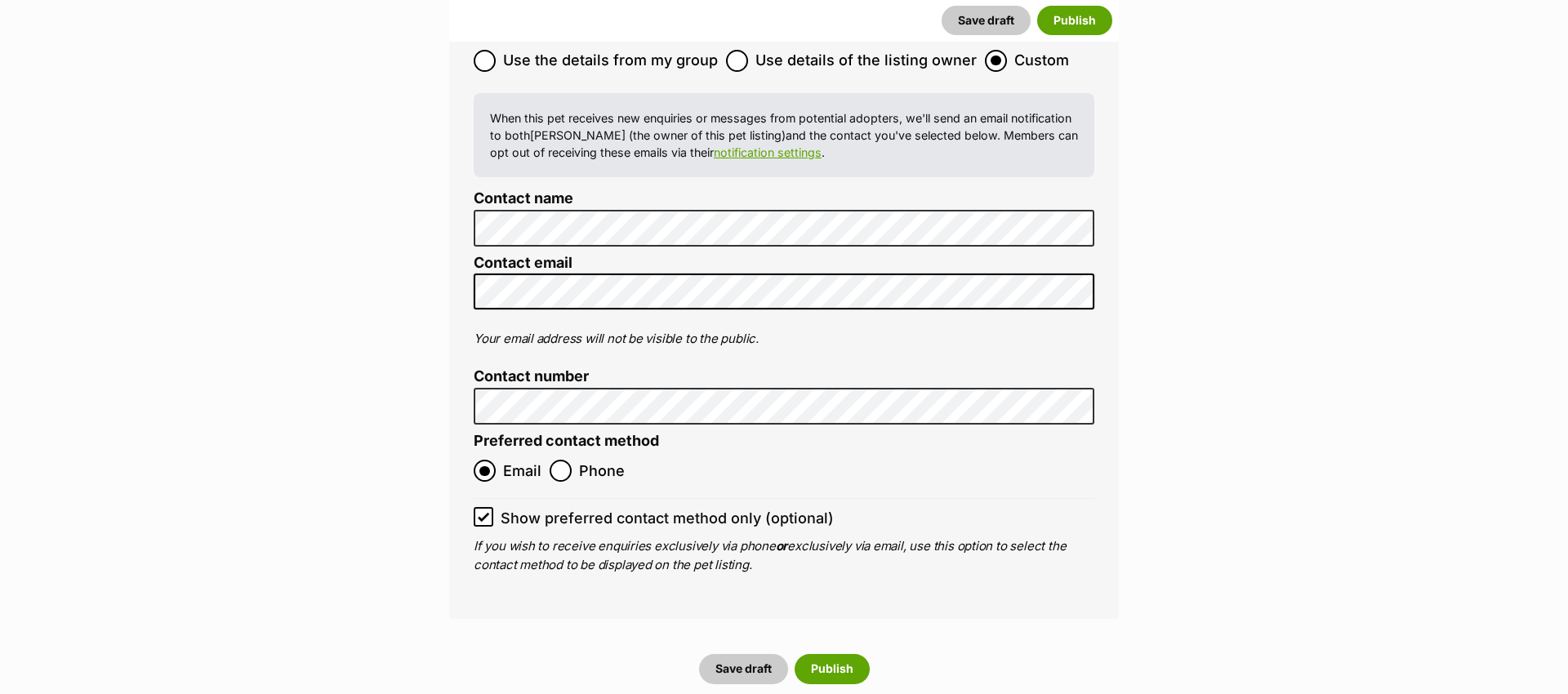
scroll to position [6528, 0]
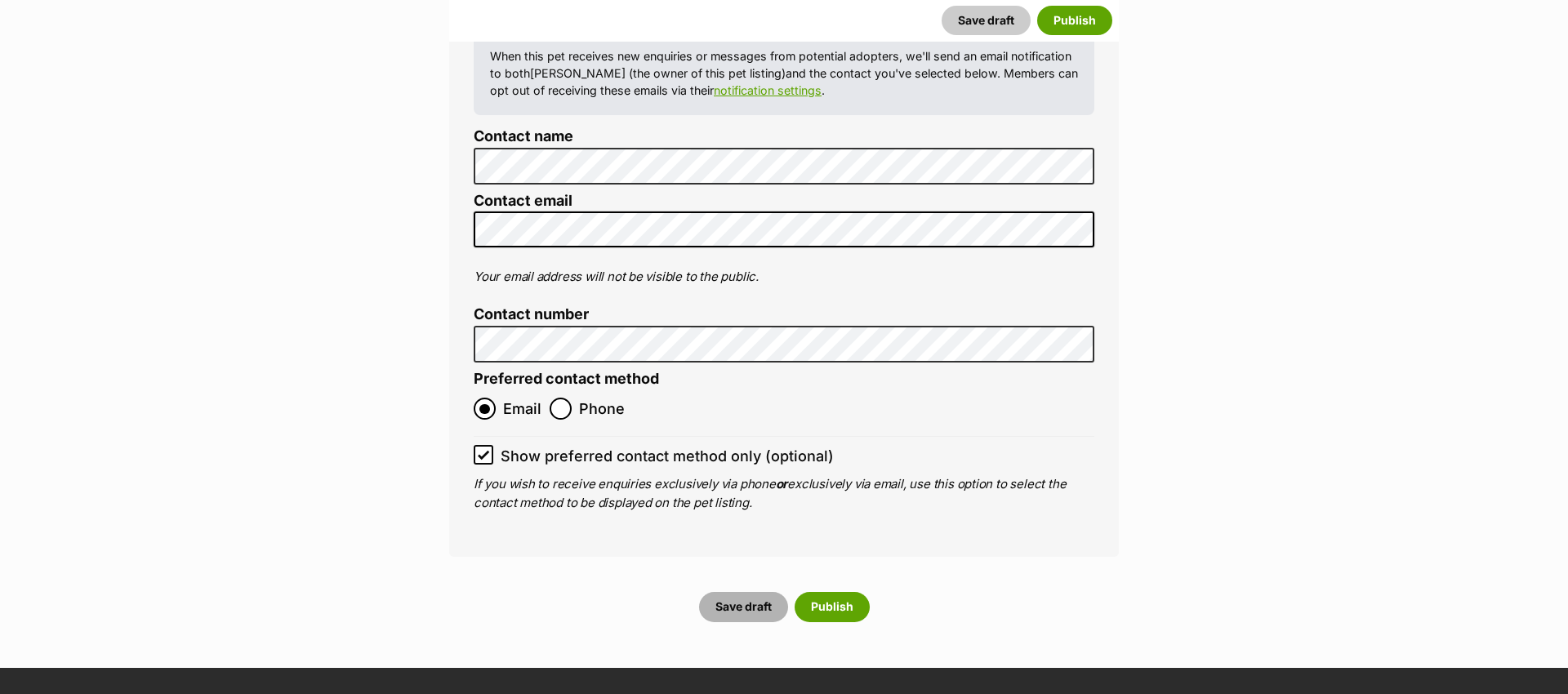
click at [746, 592] on button "Save draft" at bounding box center [743, 606] width 89 height 30
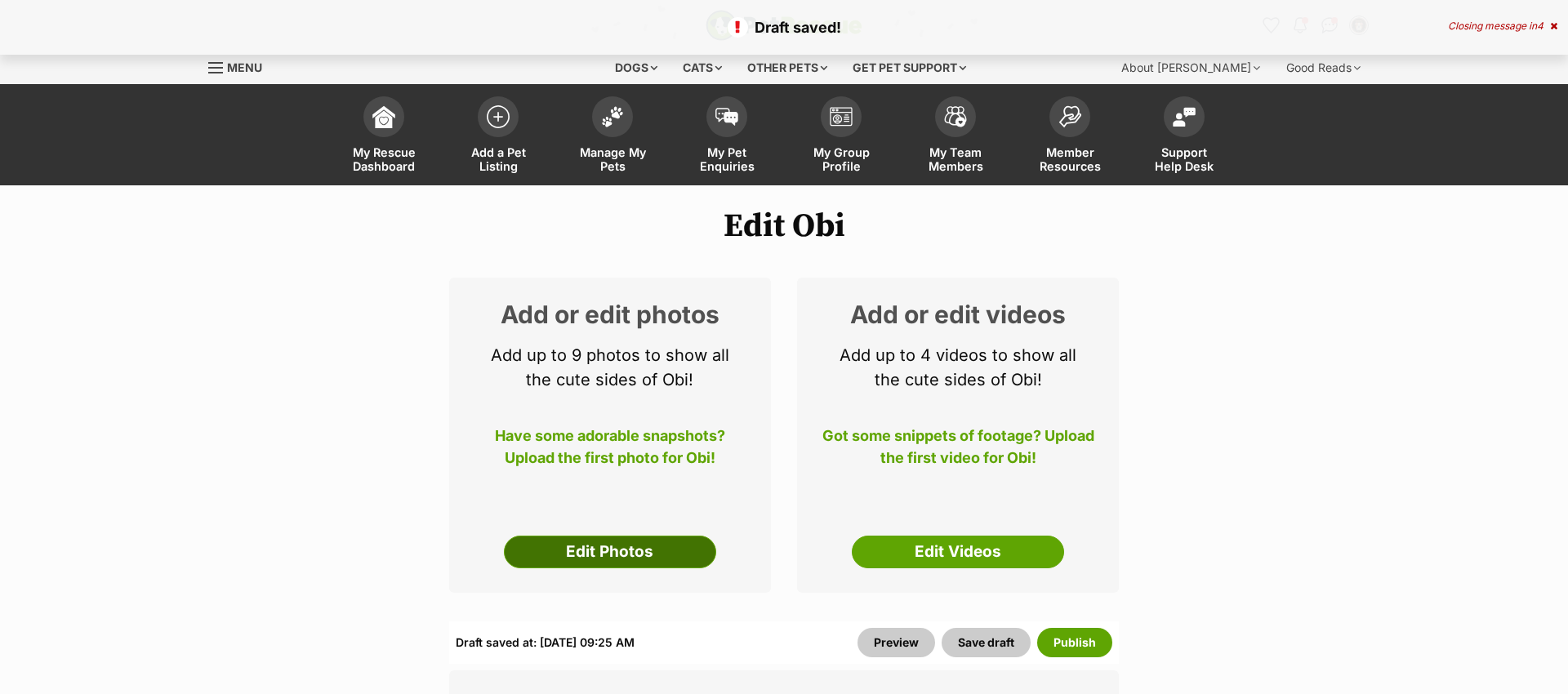
click at [641, 548] on link "Edit Photos" at bounding box center [609, 552] width 212 height 32
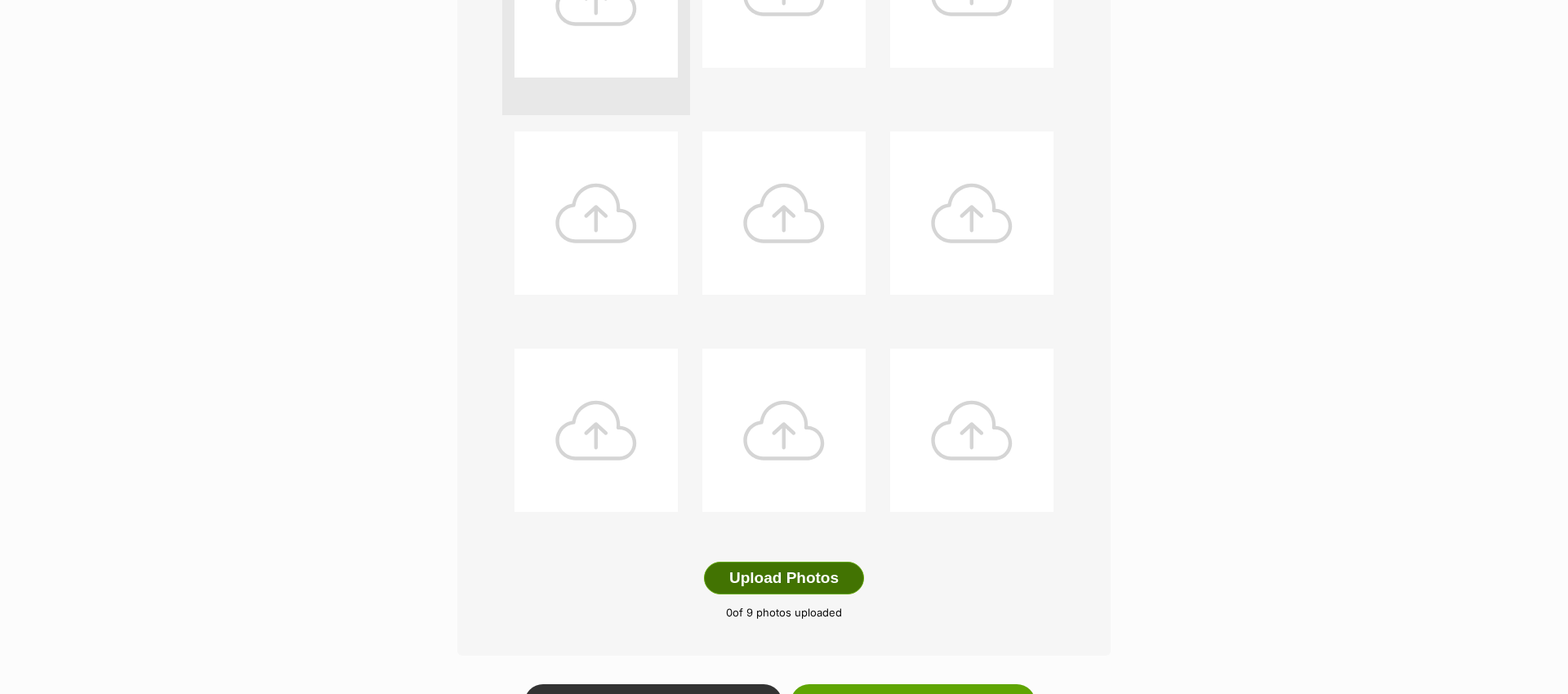
scroll to position [541, 0]
click at [767, 562] on button "Upload Photos" at bounding box center [784, 577] width 160 height 32
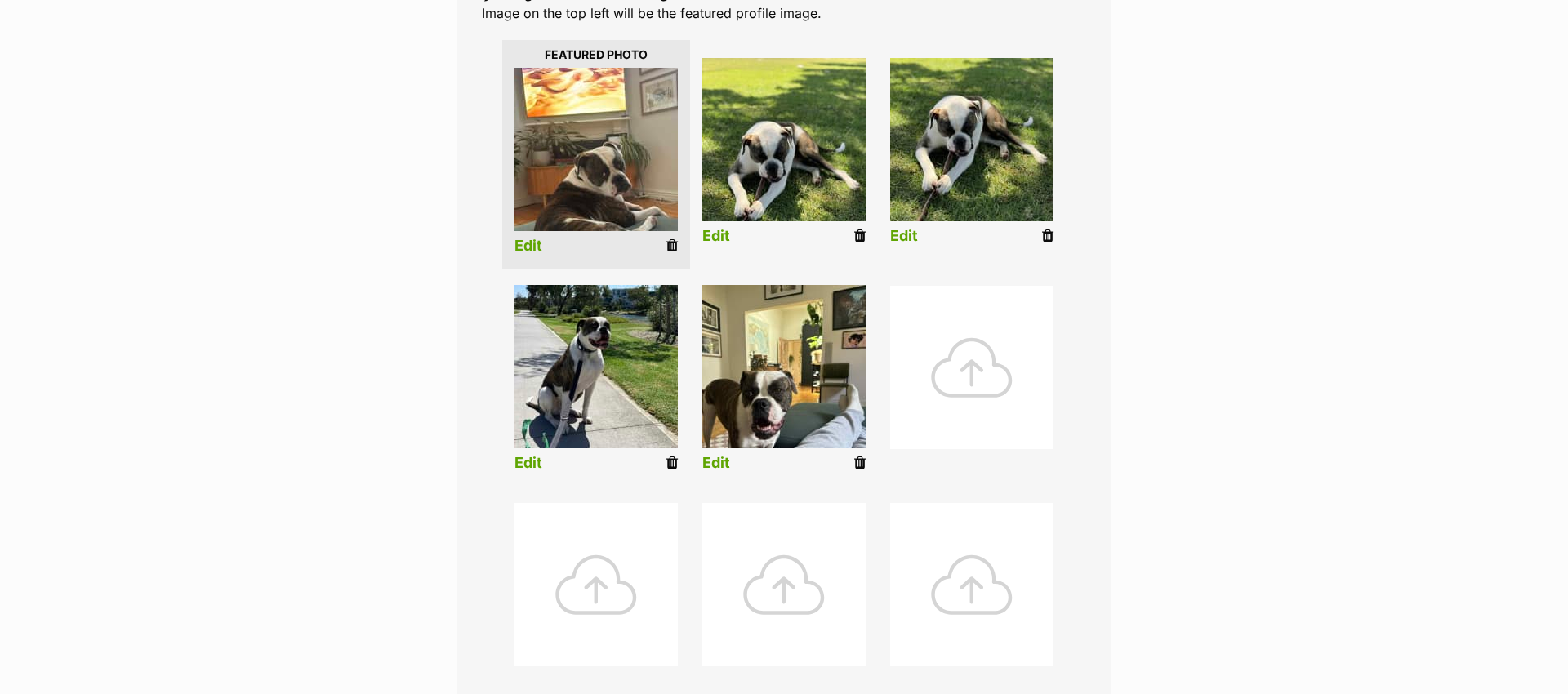
scroll to position [348, 0]
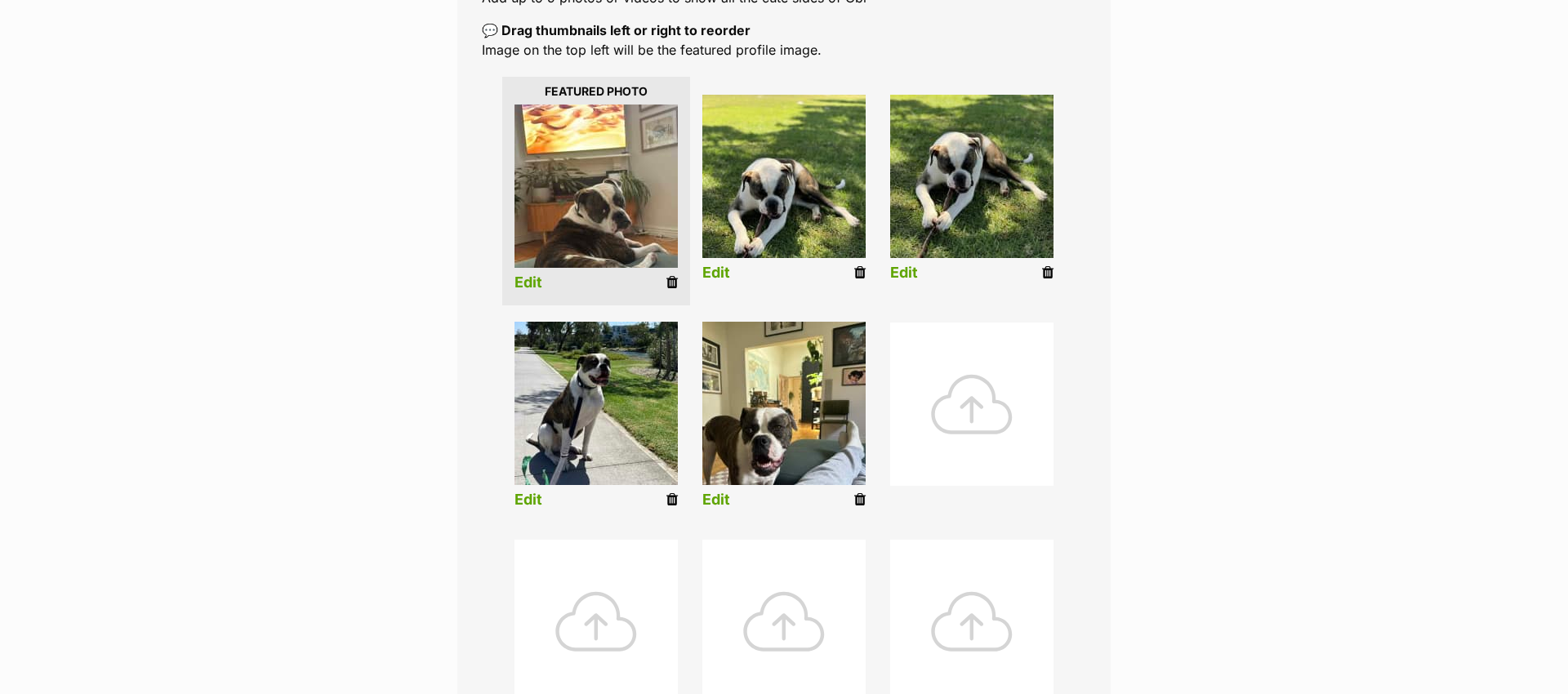
click at [857, 277] on icon at bounding box center [859, 273] width 12 height 14
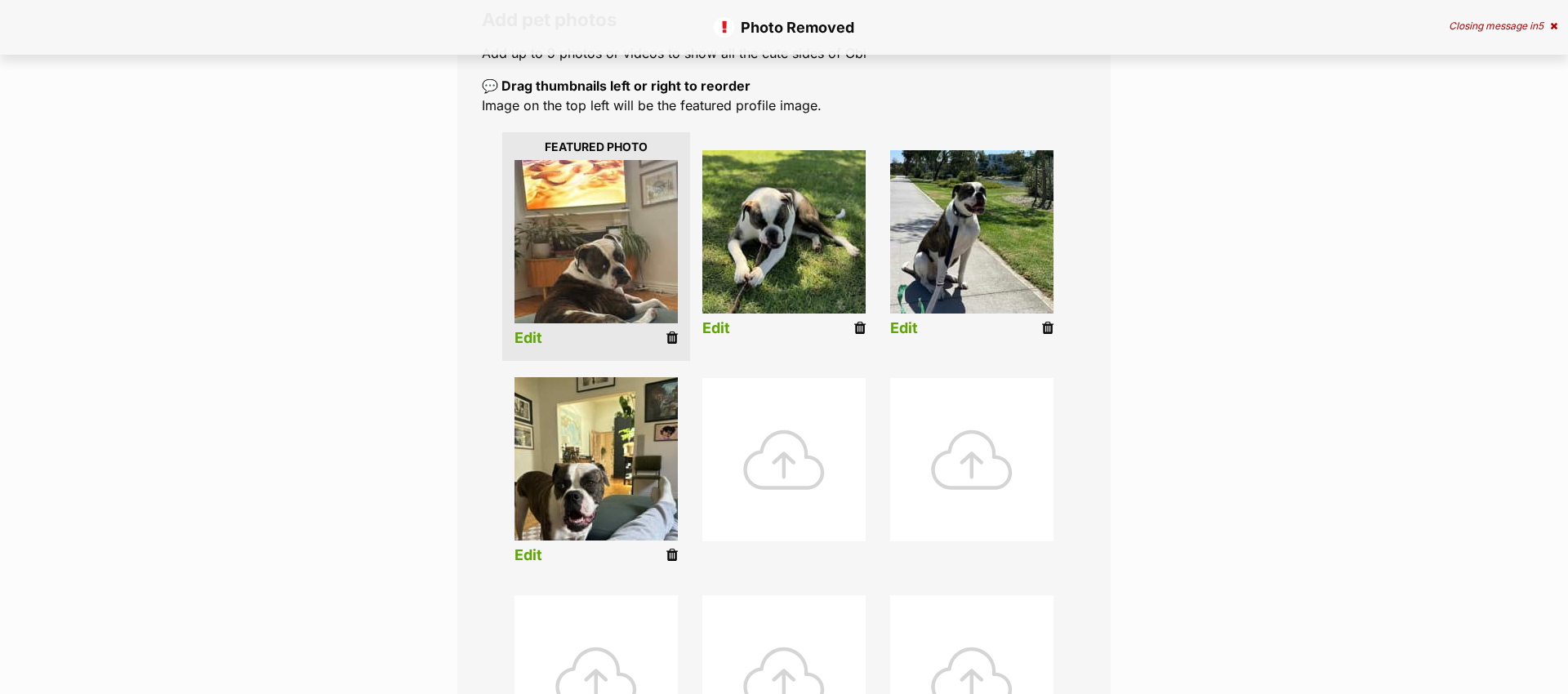
scroll to position [311, 0]
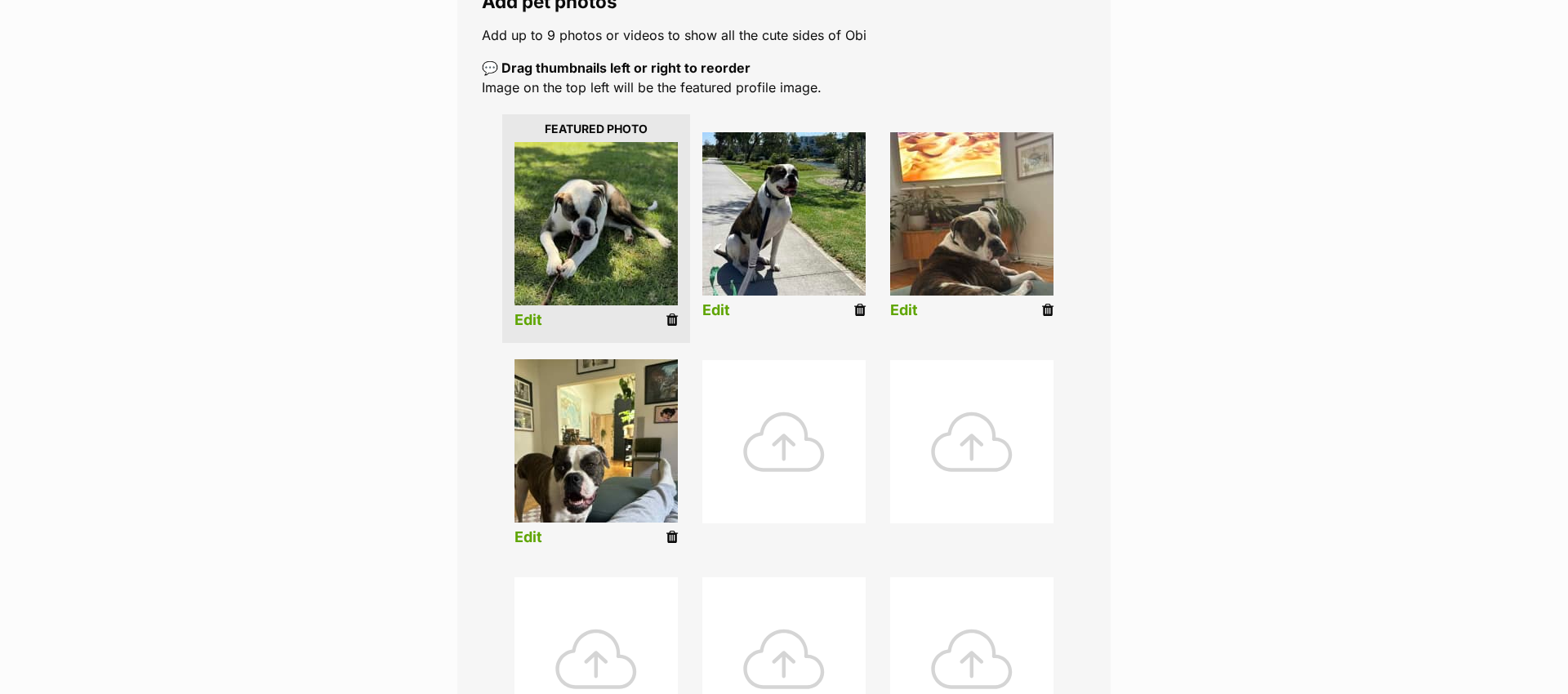
click at [905, 307] on link "Edit" at bounding box center [904, 310] width 28 height 17
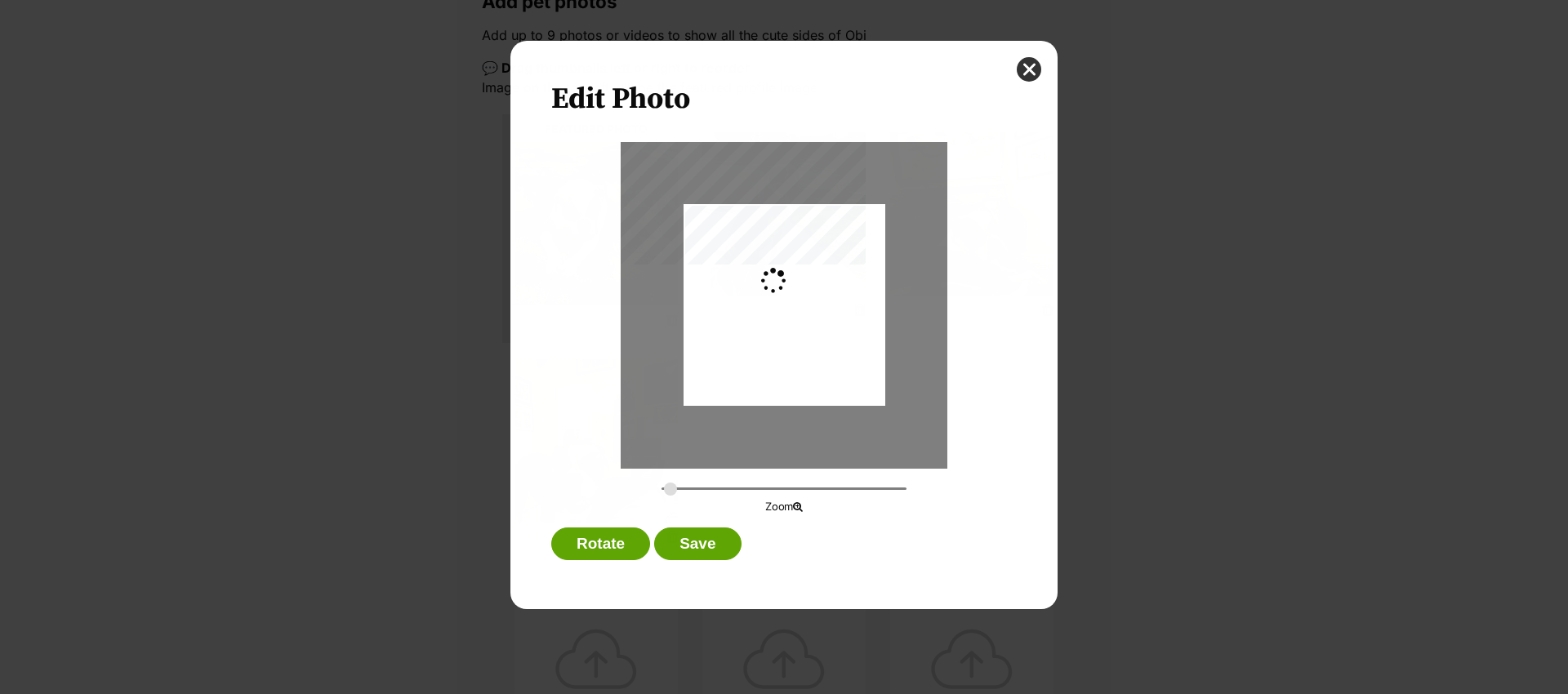
scroll to position [0, 0]
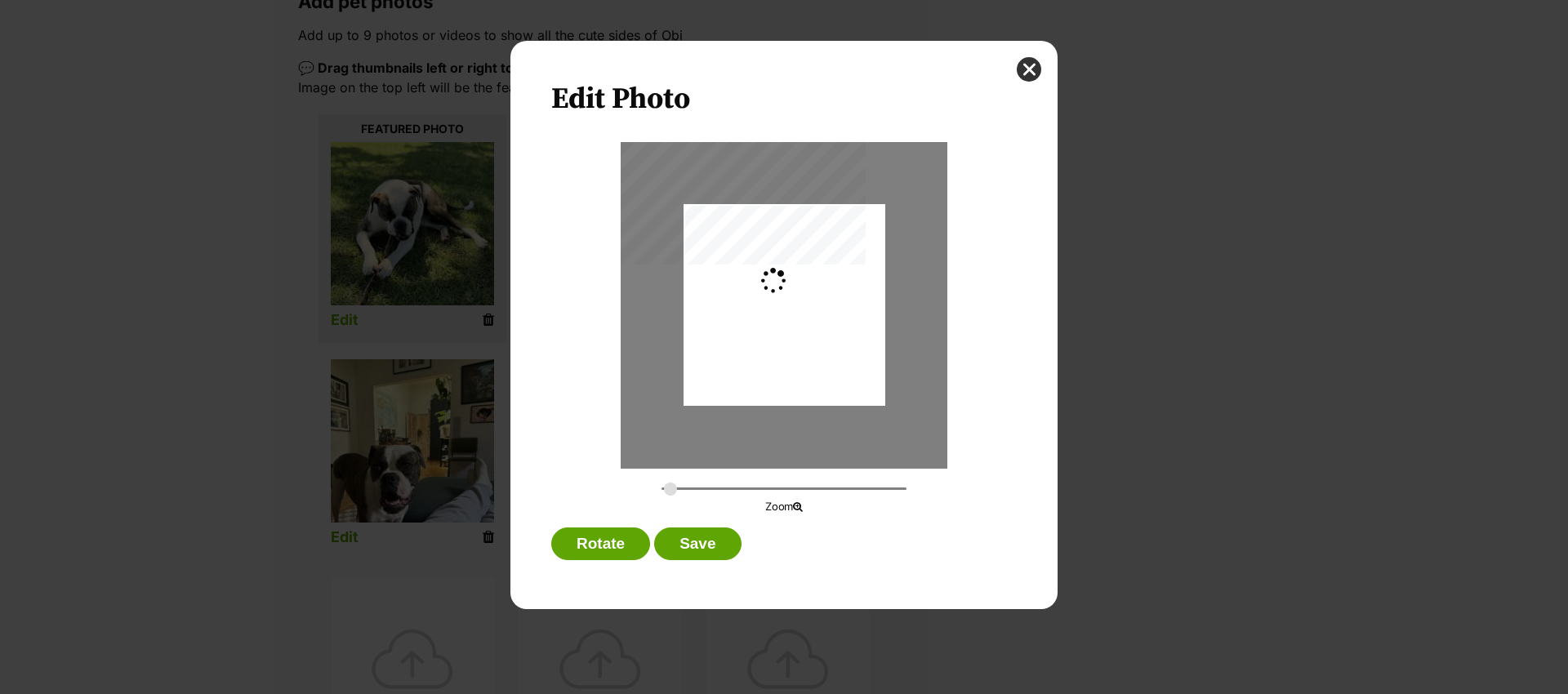
type input "0.2744"
drag, startPoint x: 817, startPoint y: 341, endPoint x: 808, endPoint y: 296, distance: 45.9
click at [808, 296] on div "Dialog Window - Close (Press escape to close)" at bounding box center [784, 259] width 201 height 356
click at [697, 547] on button "Save" at bounding box center [698, 543] width 87 height 32
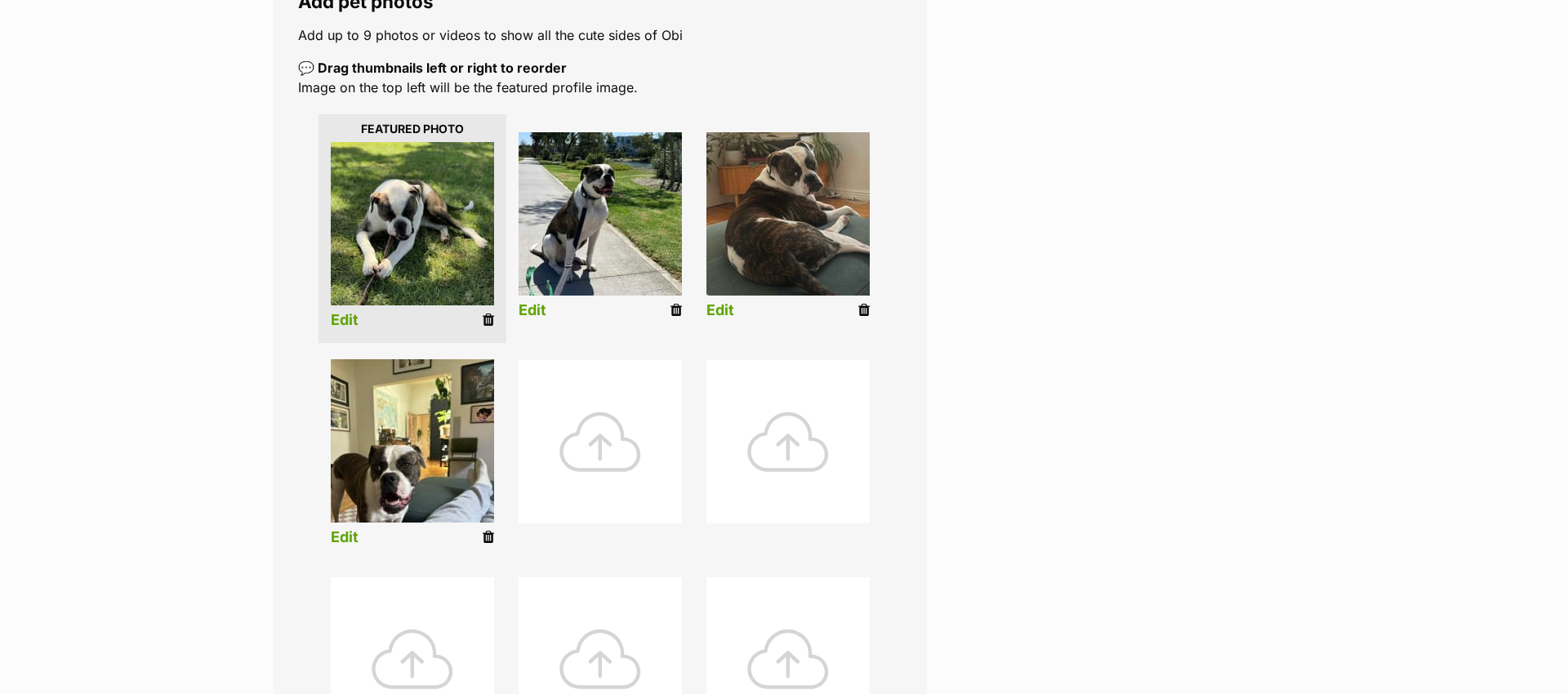
scroll to position [311, 0]
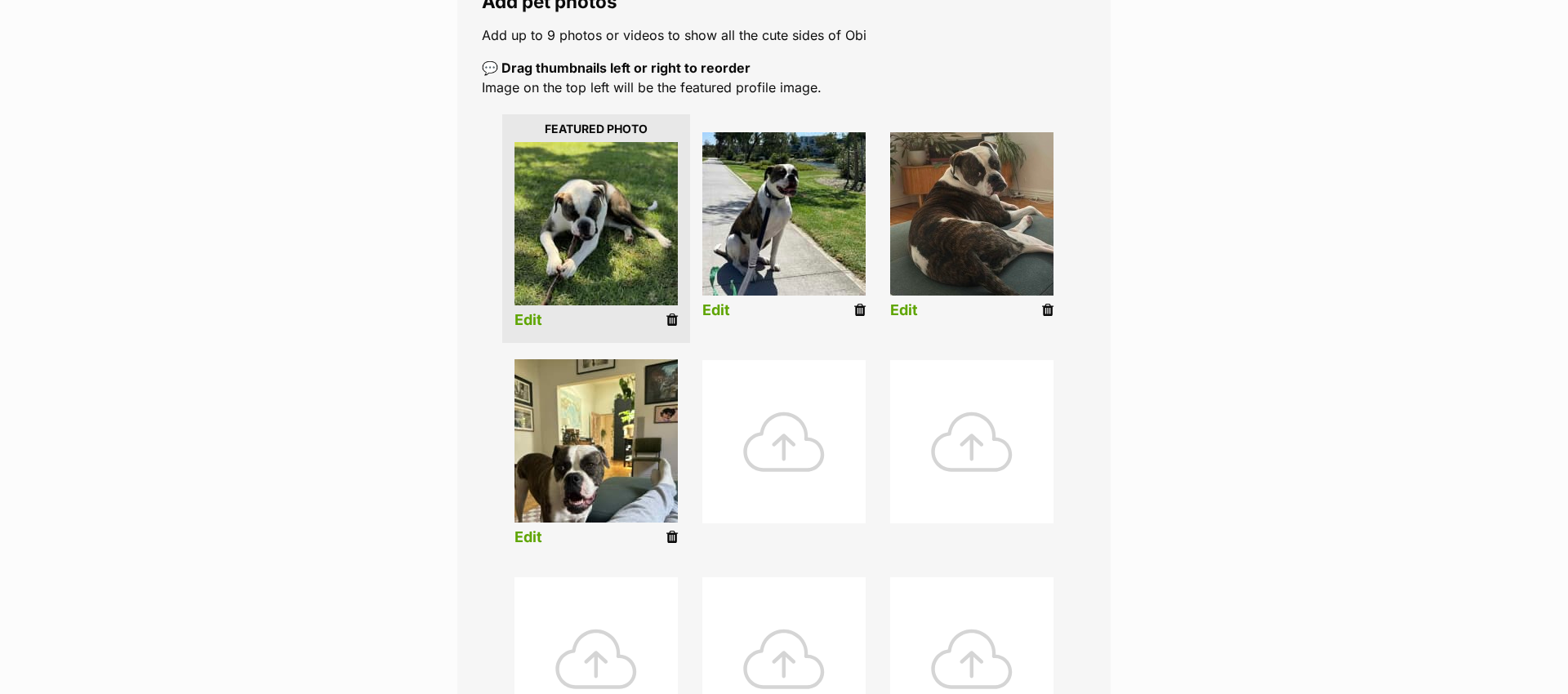
click at [527, 541] on link "Edit" at bounding box center [528, 537] width 28 height 17
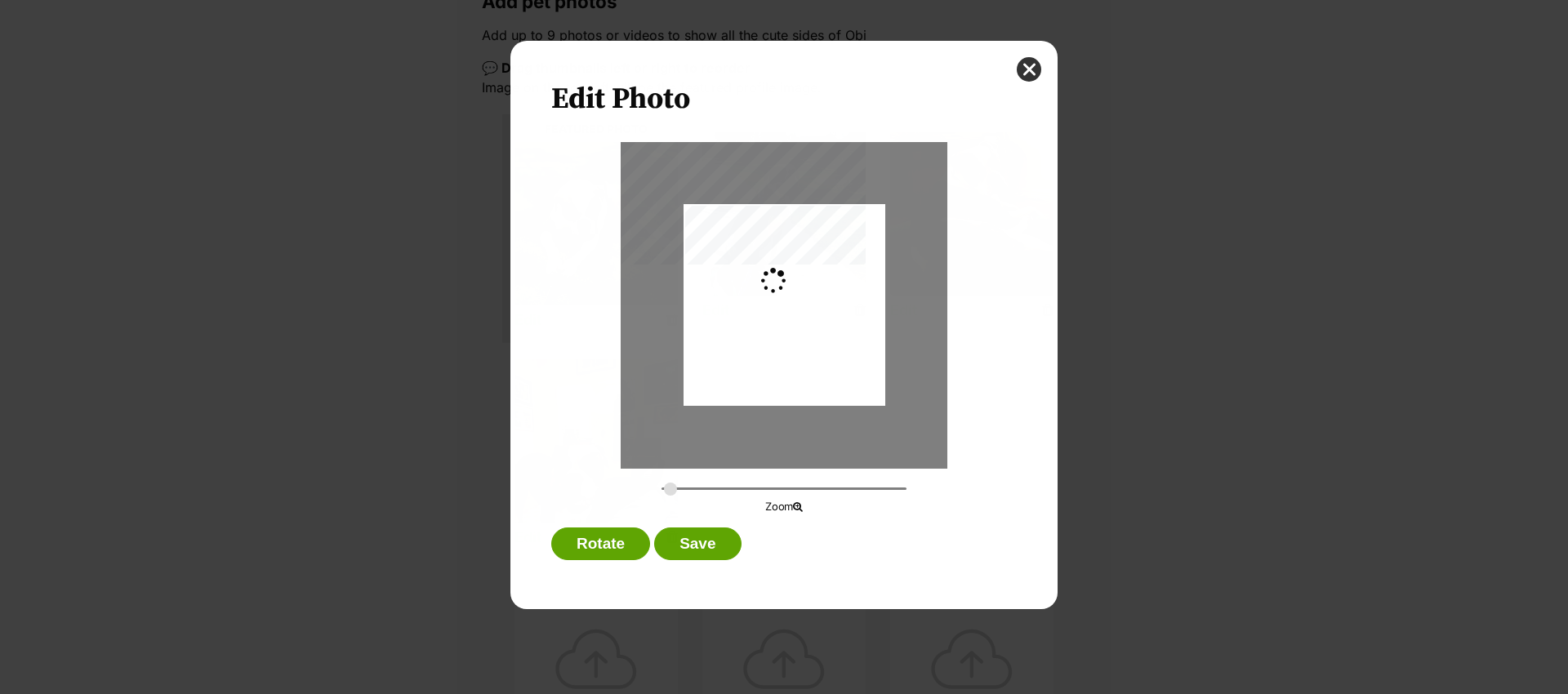
scroll to position [0, 0]
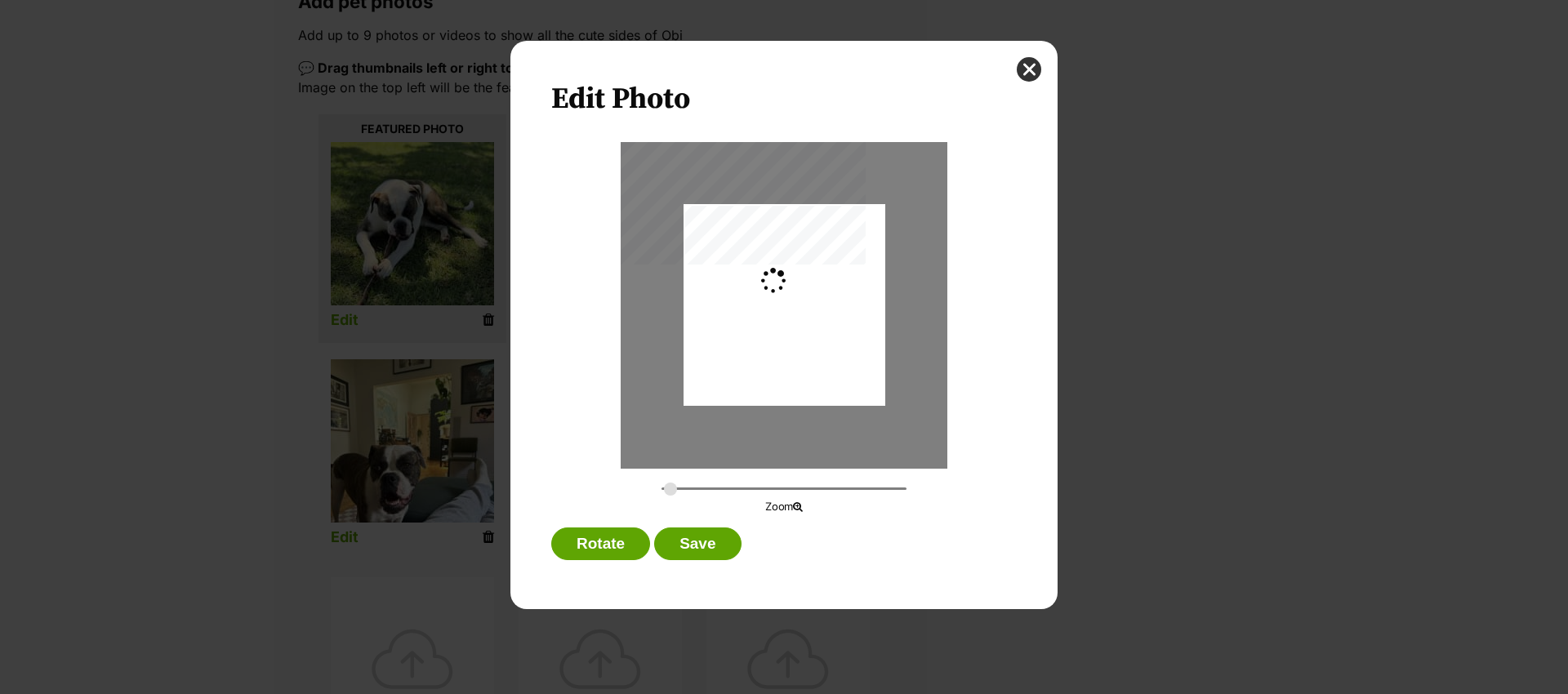
type input "0.2744"
drag, startPoint x: 818, startPoint y: 318, endPoint x: 829, endPoint y: 279, distance: 40.5
click at [829, 279] on div "Dialog Window - Close (Press escape to close)" at bounding box center [784, 272] width 201 height 269
click at [723, 544] on button "Save" at bounding box center [698, 543] width 87 height 32
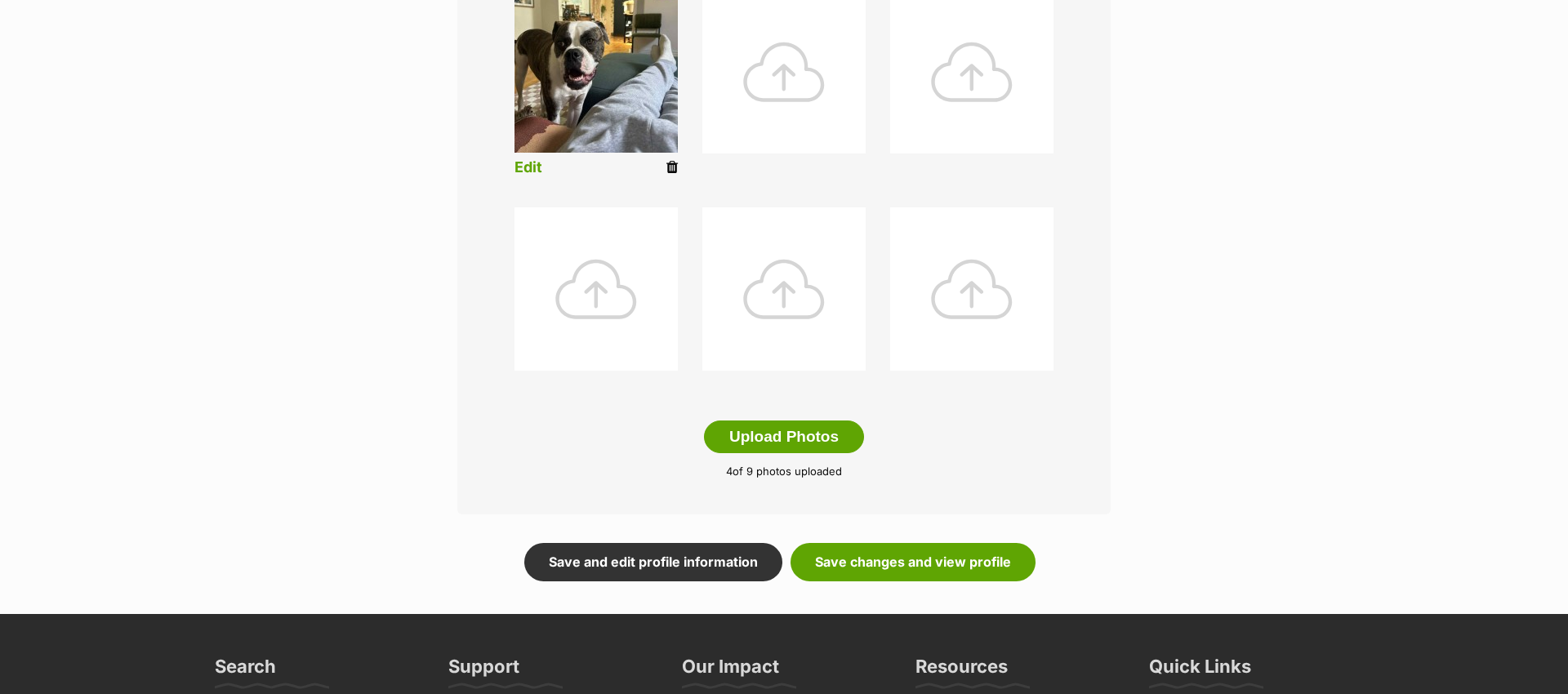
scroll to position [779, 0]
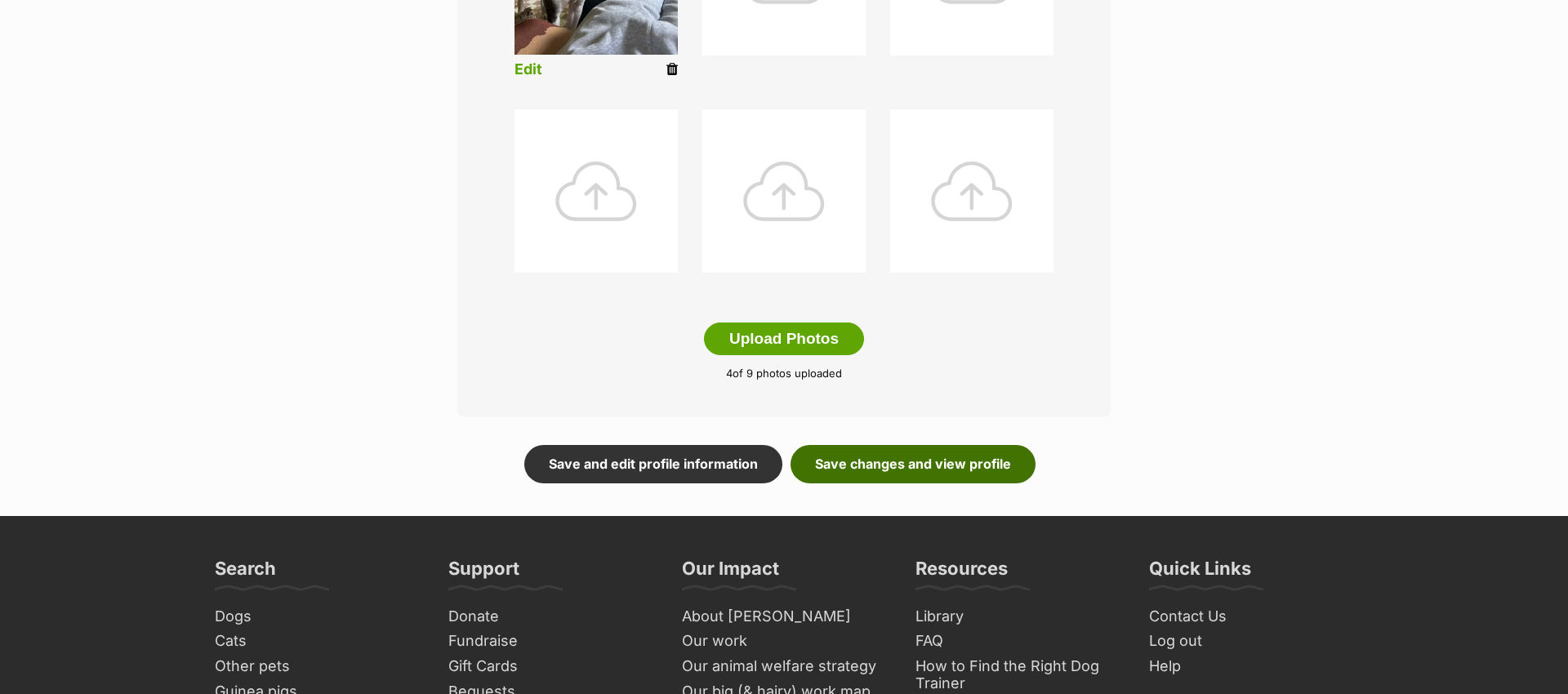
click at [877, 466] on link "Save changes and view profile" at bounding box center [913, 464] width 245 height 38
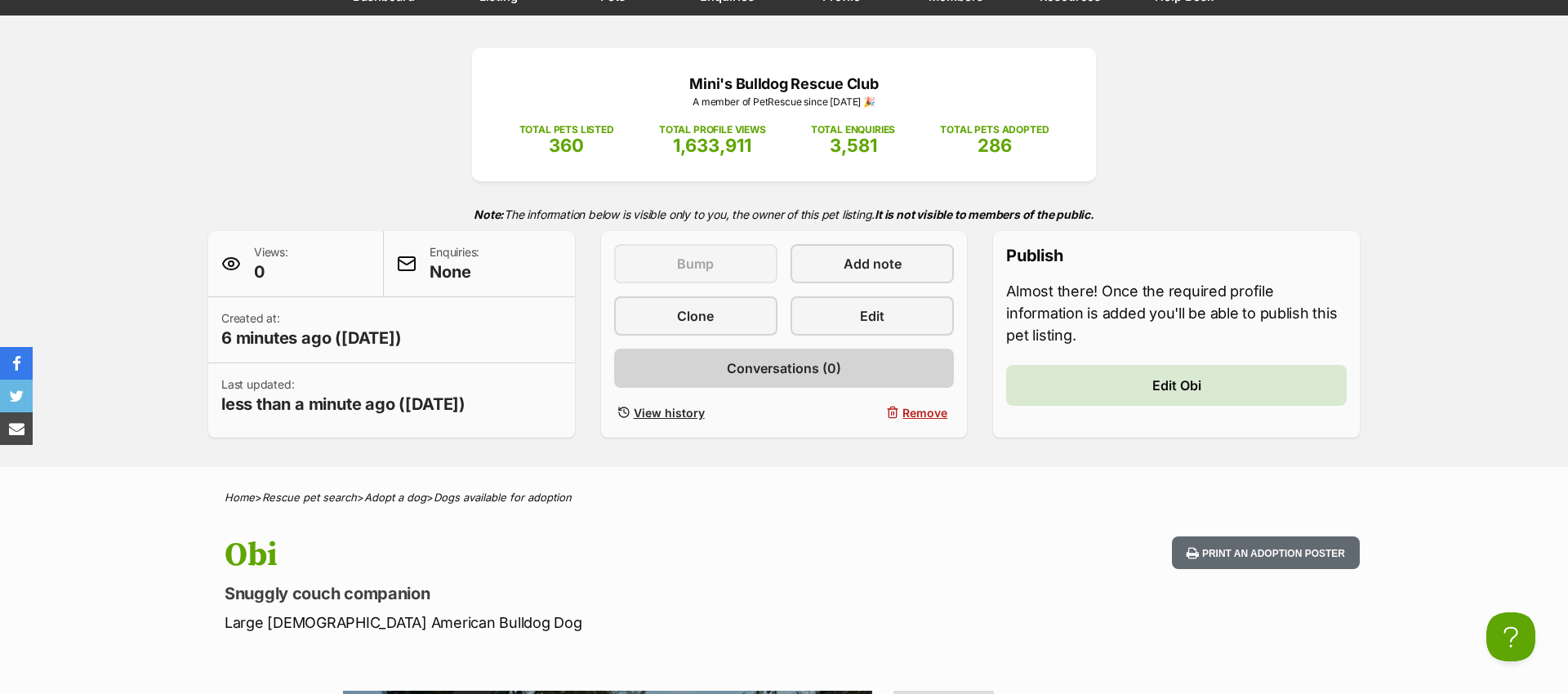
scroll to position [168, 0]
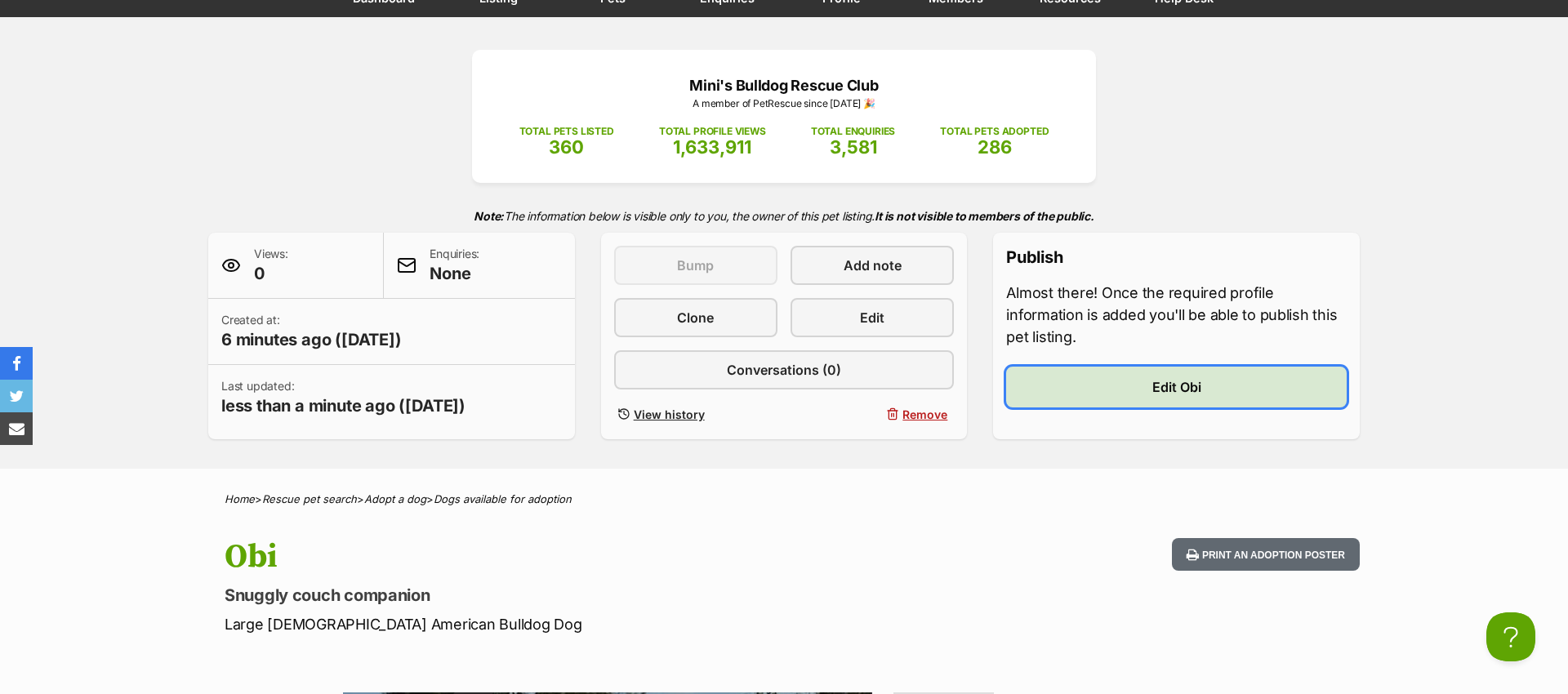
click at [1062, 388] on link "Edit Obi" at bounding box center [1176, 386] width 340 height 41
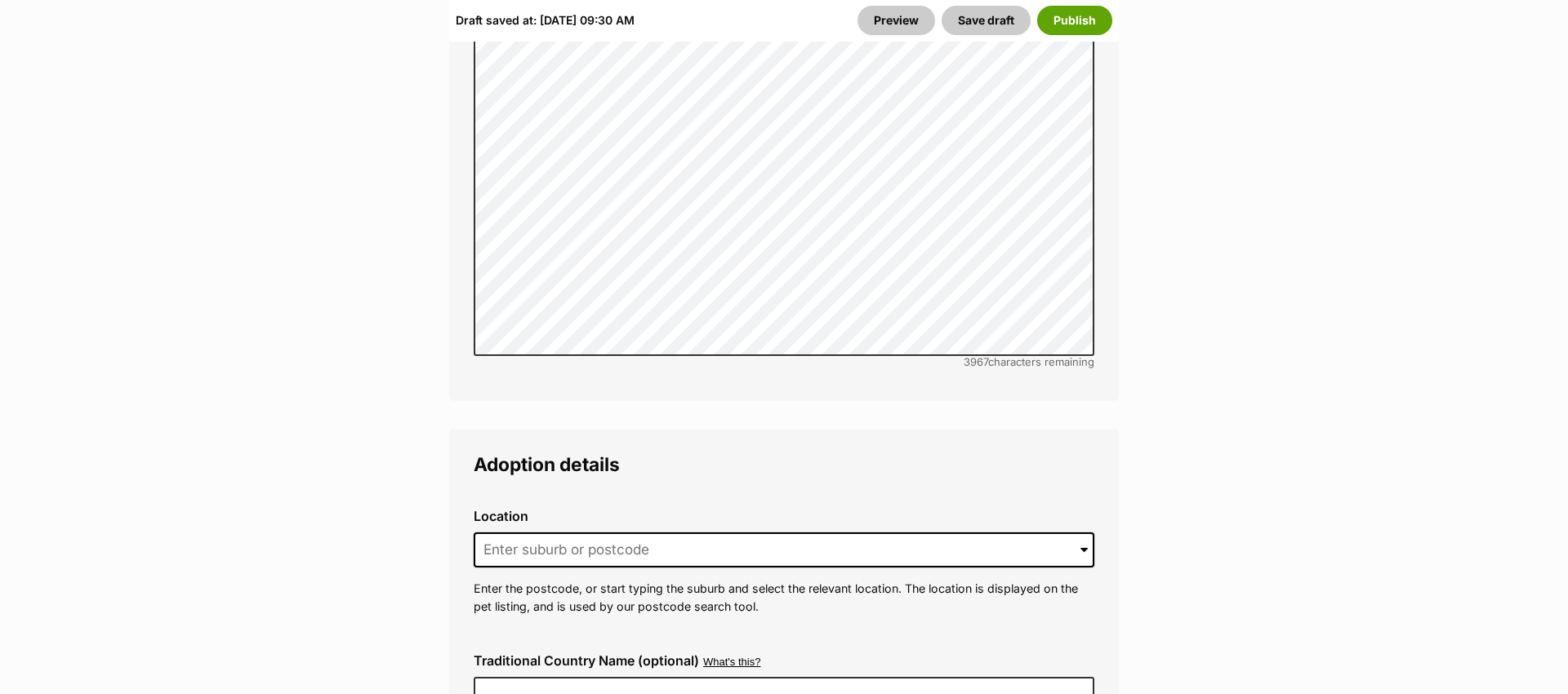
scroll to position [3982, 0]
click at [653, 535] on input at bounding box center [784, 553] width 621 height 36
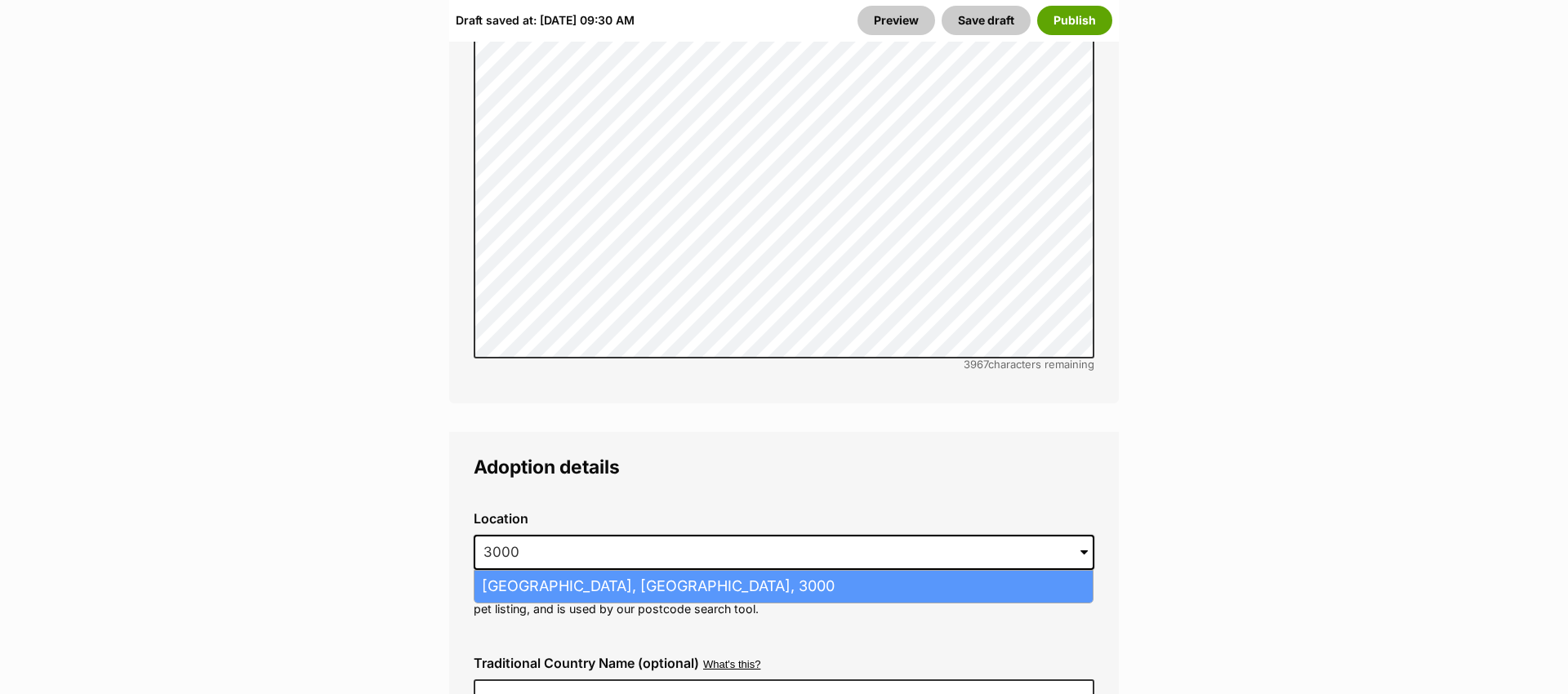
click at [713, 570] on li "Melbourne, Victoria, 3000" at bounding box center [784, 586] width 618 height 32
type input "Melbourne, Victoria, 3000"
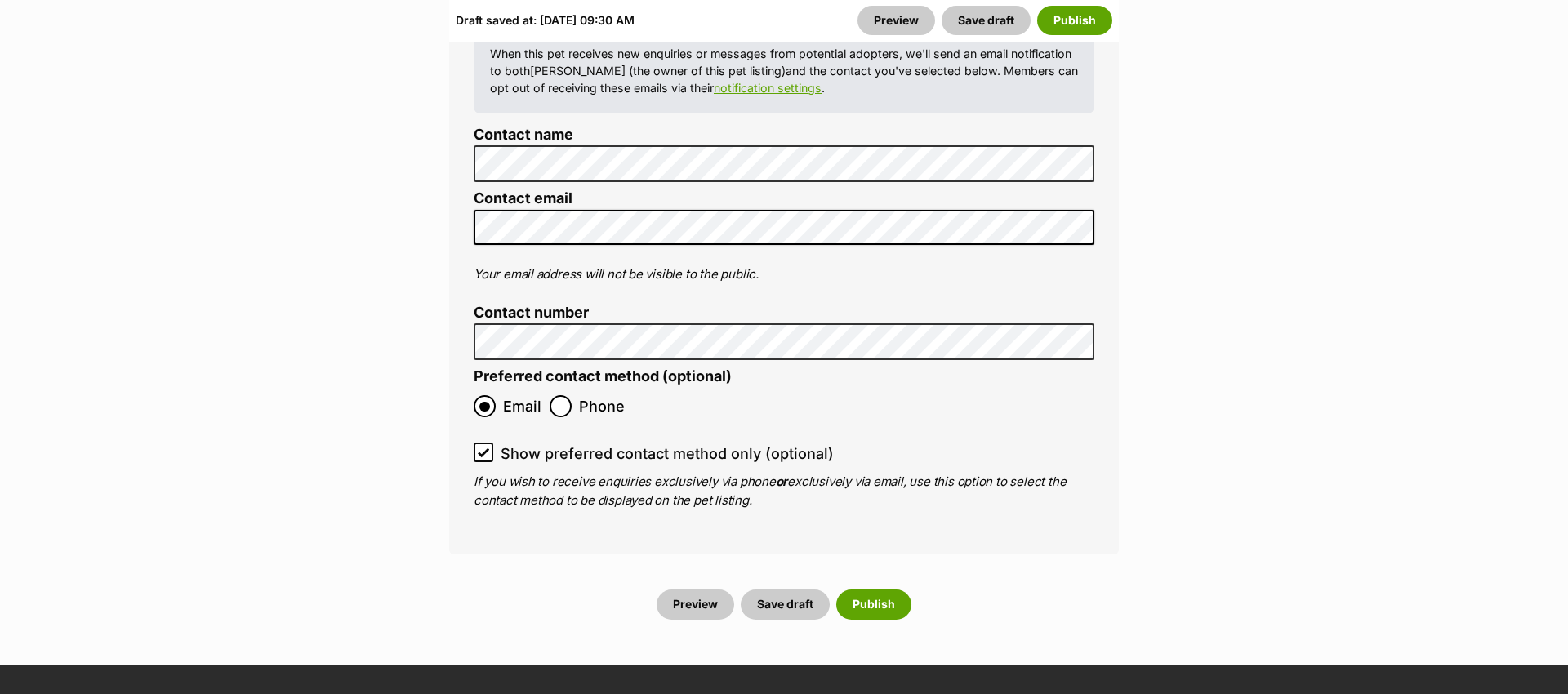
scroll to position [6888, 0]
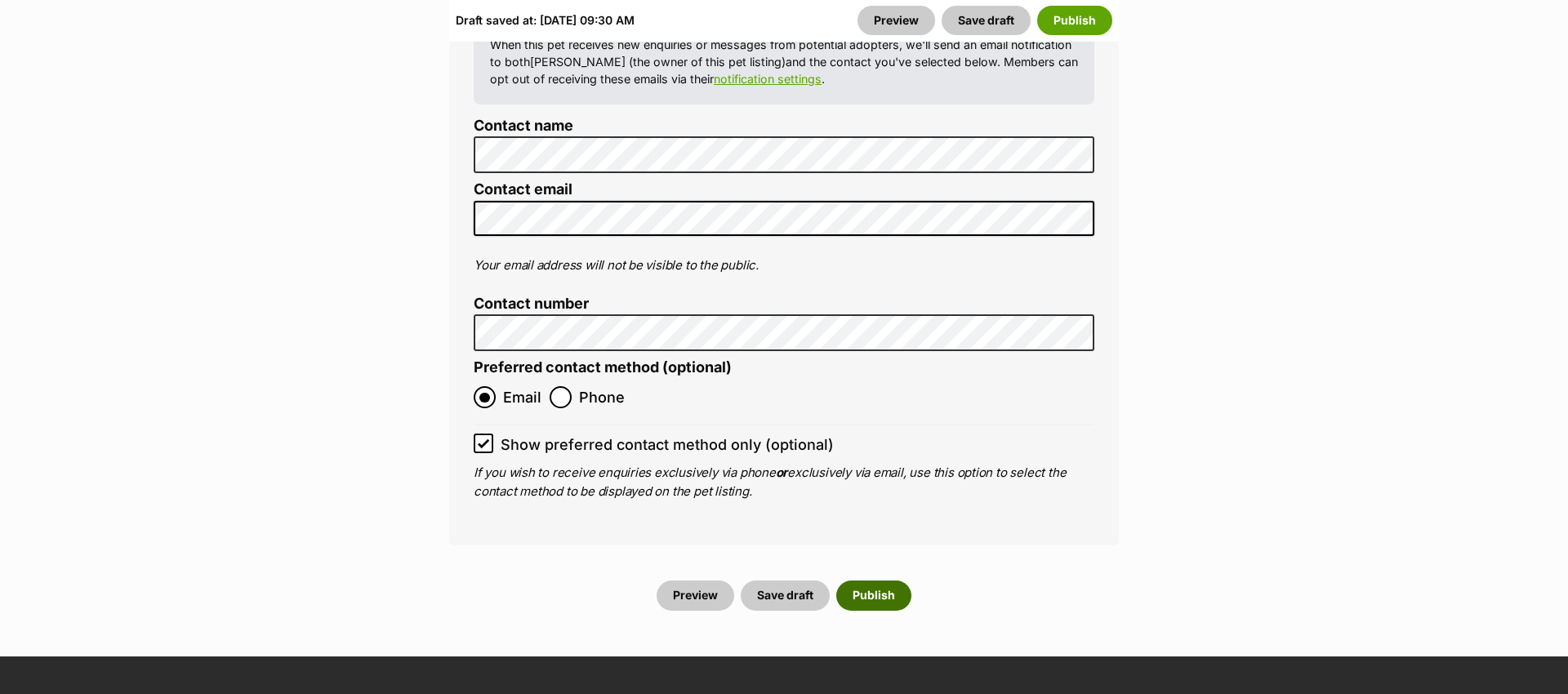
click at [873, 580] on button "Publish" at bounding box center [873, 595] width 75 height 30
